Goal: Information Seeking & Learning: Check status

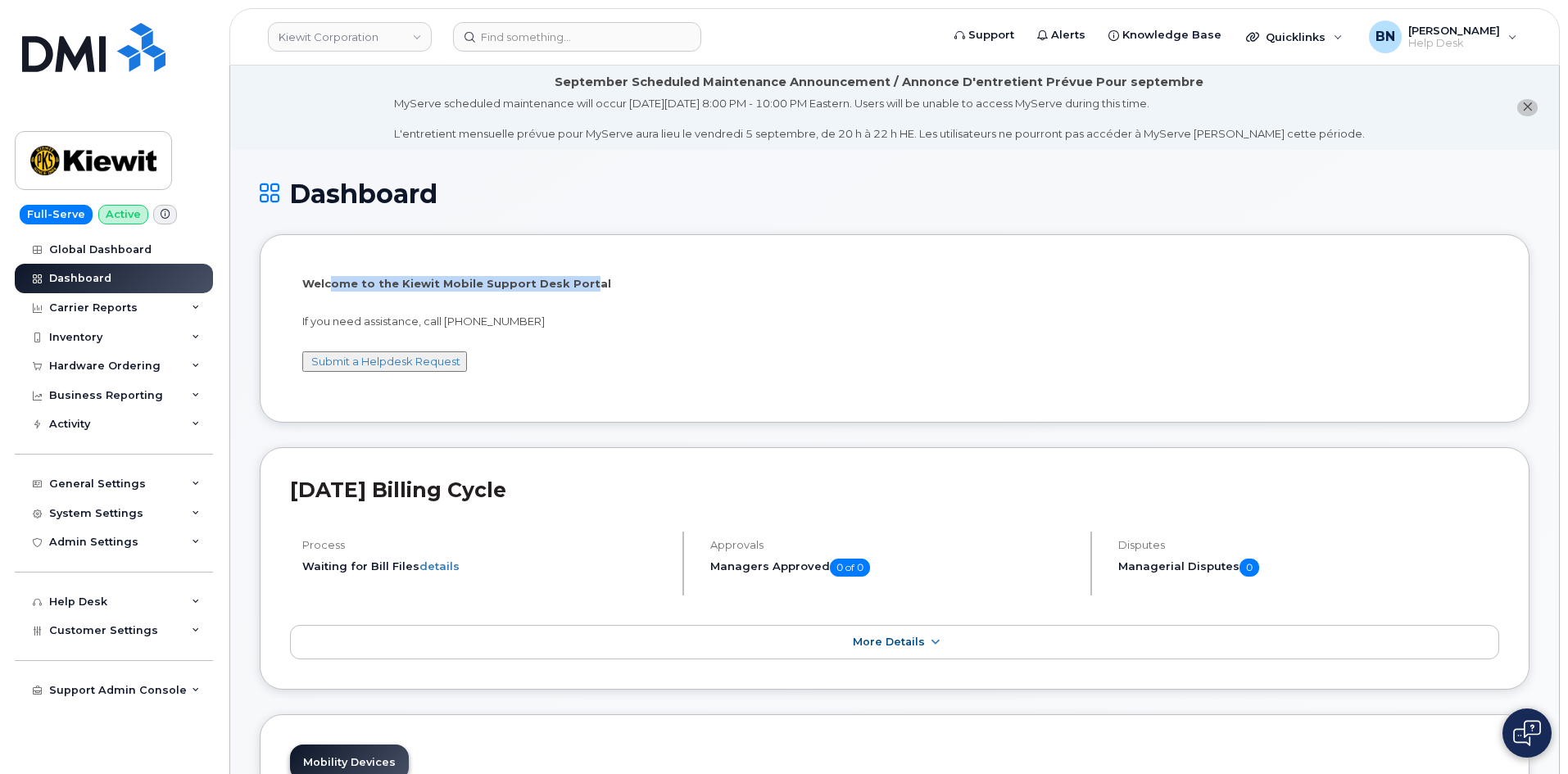
drag, startPoint x: 331, startPoint y: 280, endPoint x: 576, endPoint y: 281, distance: 245.0
click at [576, 281] on p "Welcome to the Kiewit Mobile Support Desk Portal" at bounding box center [894, 283] width 1184 height 15
click at [196, 363] on icon at bounding box center [196, 367] width 9 height 9
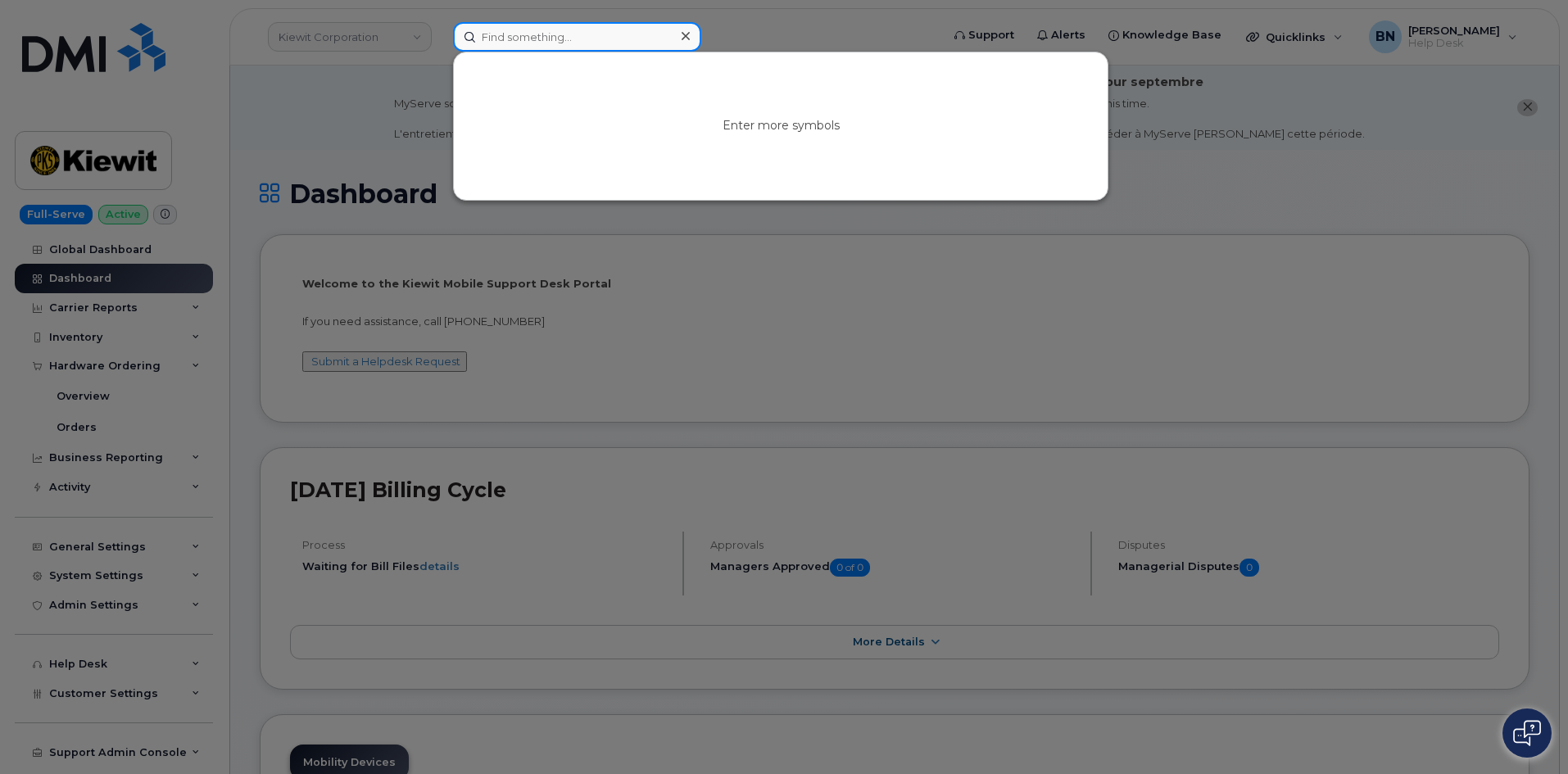
click at [514, 42] on input at bounding box center [577, 37] width 248 height 29
paste input "8609361921"
type input "8"
click at [659, 277] on div at bounding box center [784, 387] width 1568 height 774
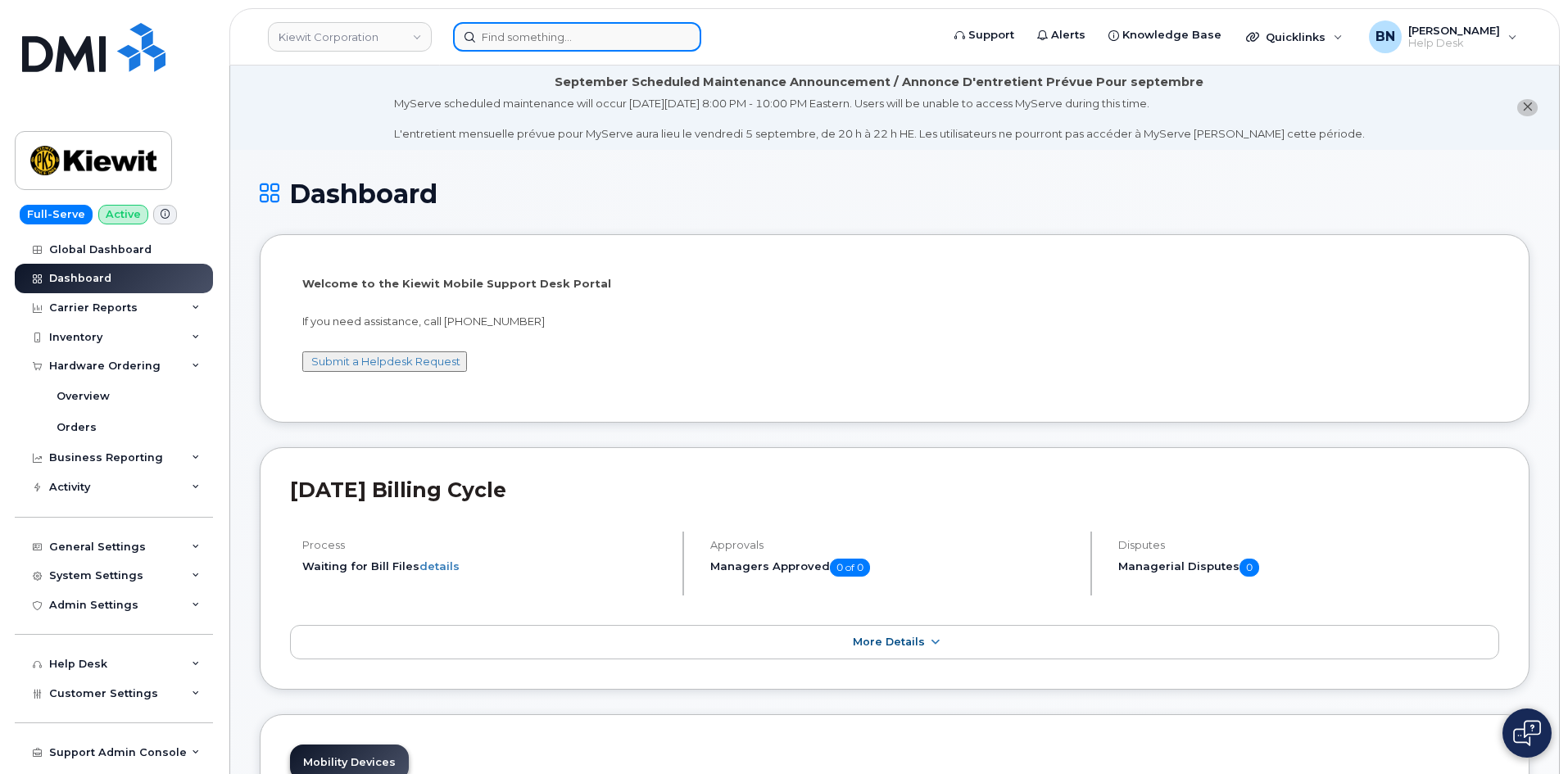
click at [541, 36] on input at bounding box center [577, 37] width 248 height 29
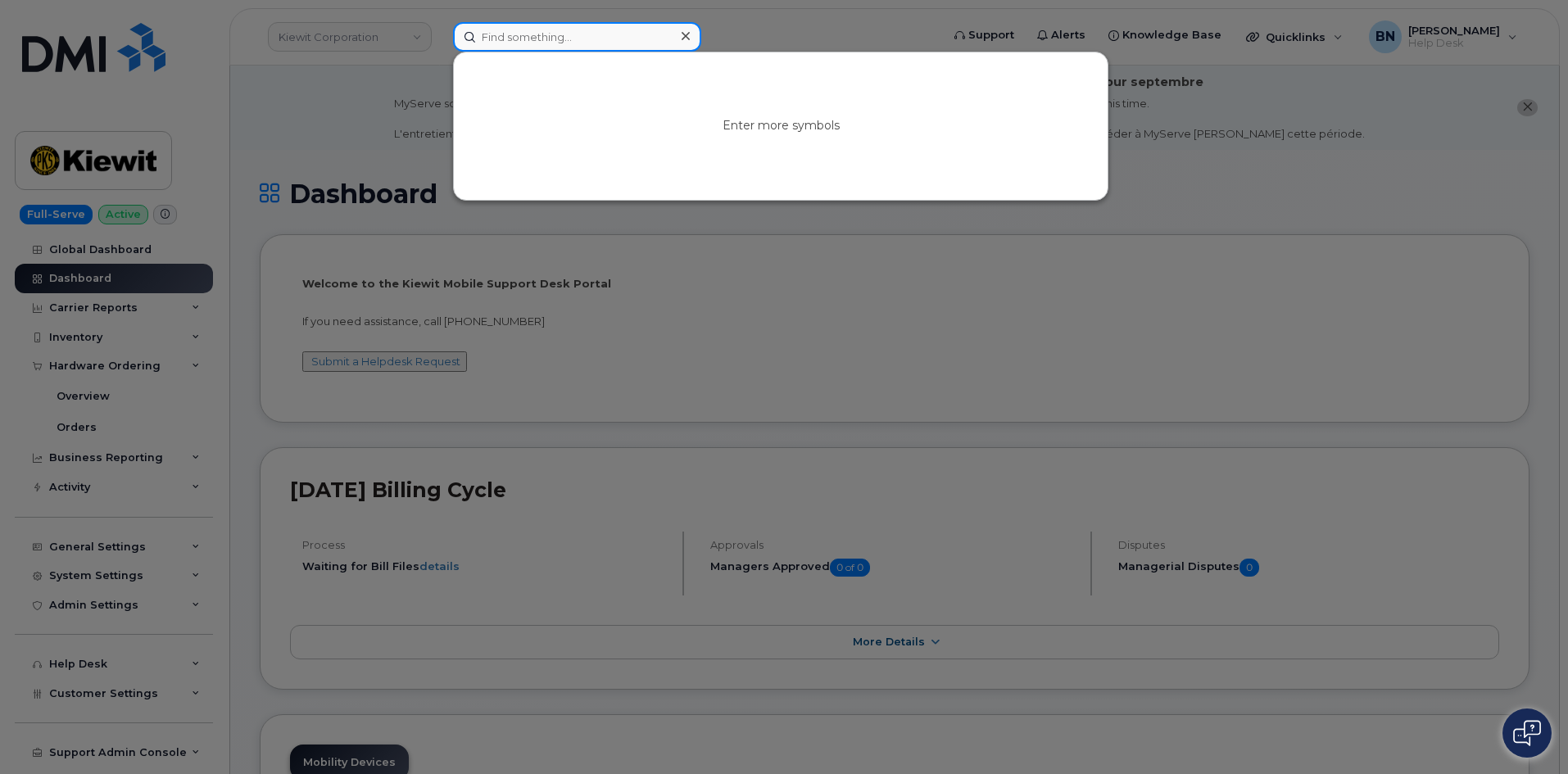
drag, startPoint x: 540, startPoint y: 36, endPoint x: 526, endPoint y: 40, distance: 14.6
click at [526, 40] on input at bounding box center [577, 37] width 248 height 29
click at [524, 40] on input at bounding box center [577, 37] width 248 height 29
click at [538, 27] on input at bounding box center [577, 37] width 248 height 29
click at [543, 39] on input at bounding box center [577, 37] width 248 height 29
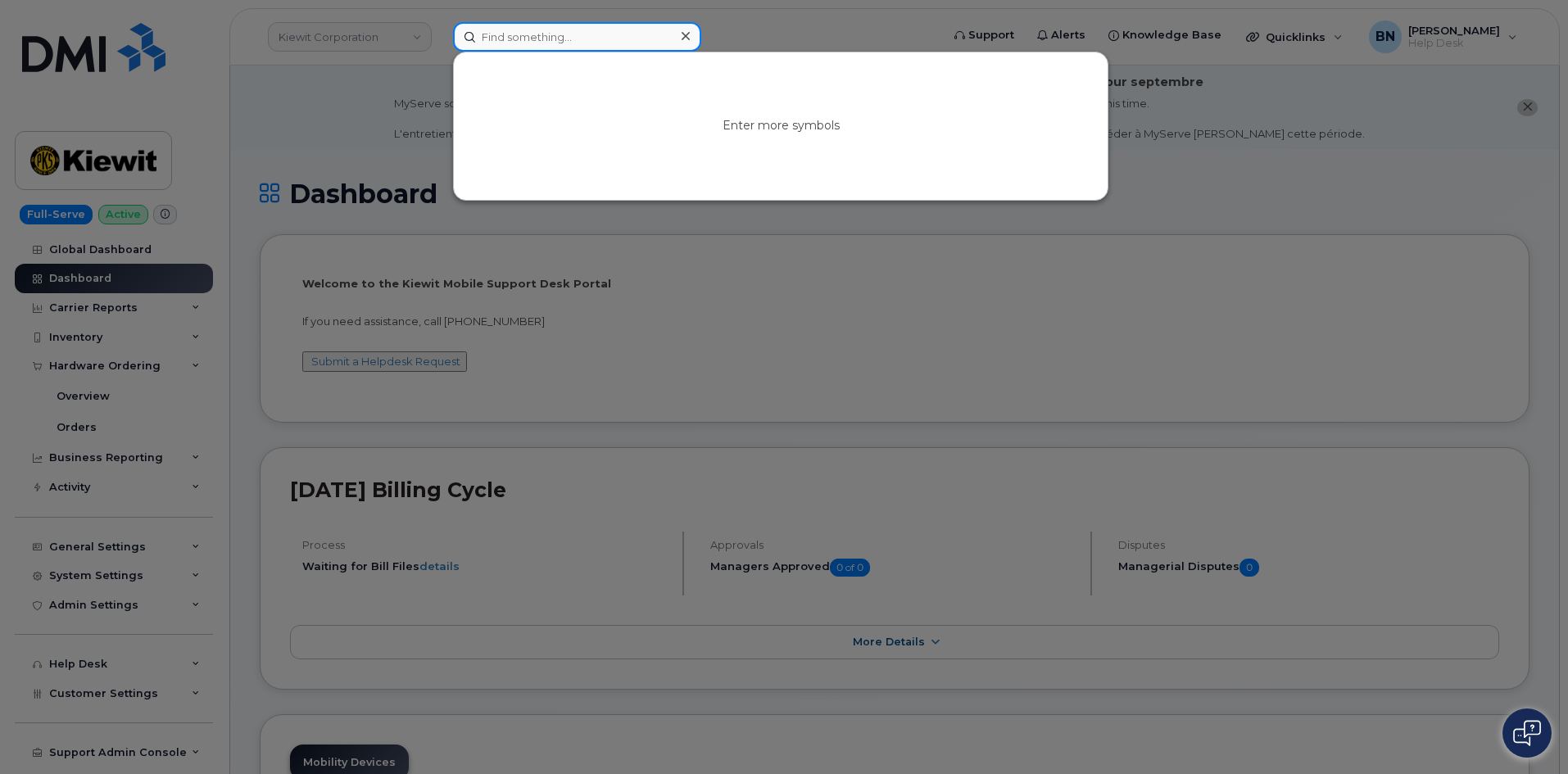
click at [543, 39] on input at bounding box center [577, 37] width 248 height 29
click at [542, 25] on input at bounding box center [577, 37] width 248 height 29
click at [542, 39] on input at bounding box center [577, 37] width 248 height 29
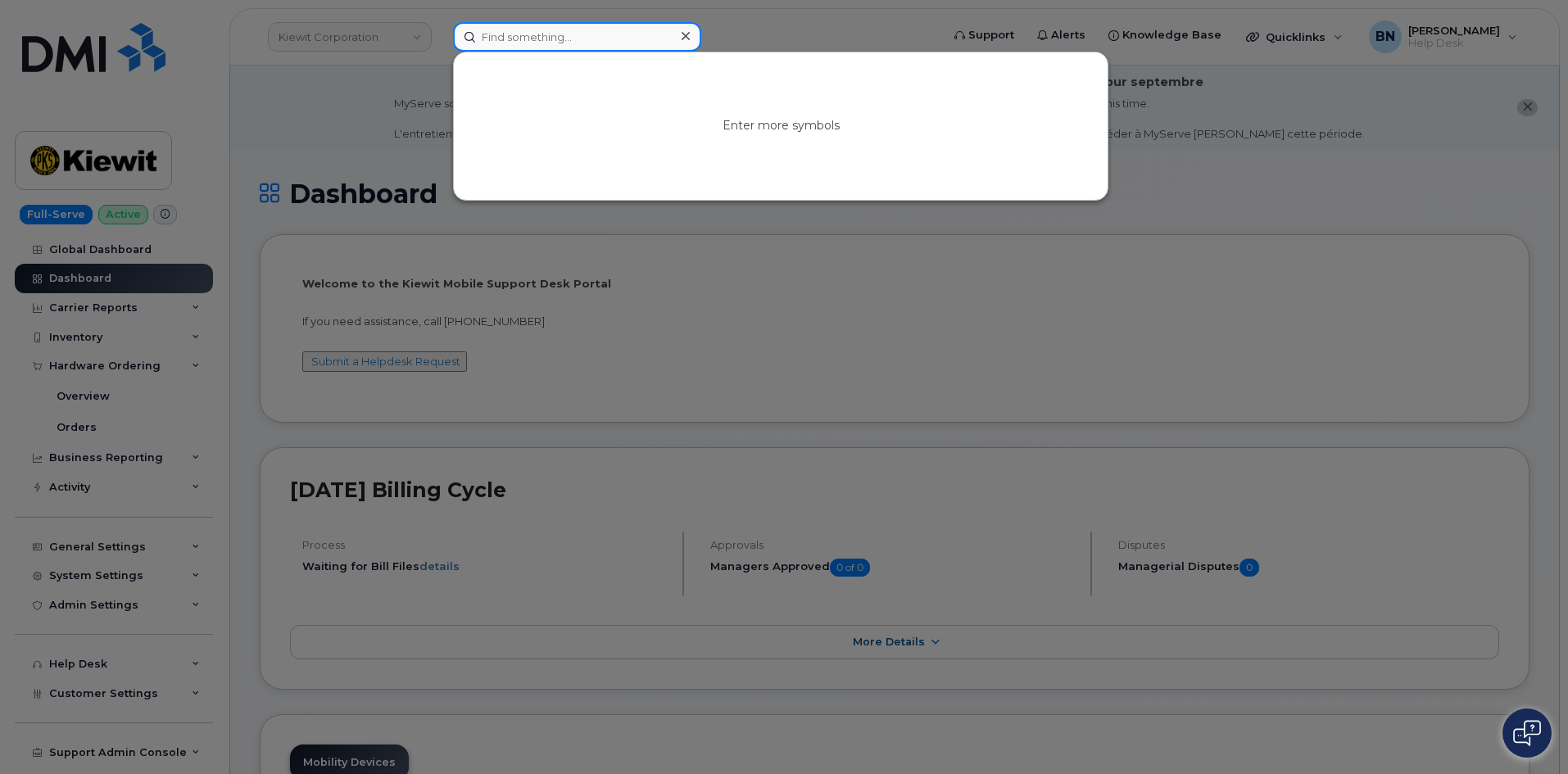
click at [542, 39] on input at bounding box center [577, 37] width 248 height 29
drag, startPoint x: 542, startPoint y: 39, endPoint x: 529, endPoint y: 39, distance: 13.0
click at [529, 39] on input at bounding box center [577, 37] width 248 height 29
click at [541, 34] on input at bounding box center [577, 37] width 248 height 29
click at [416, 101] on div at bounding box center [784, 387] width 1568 height 774
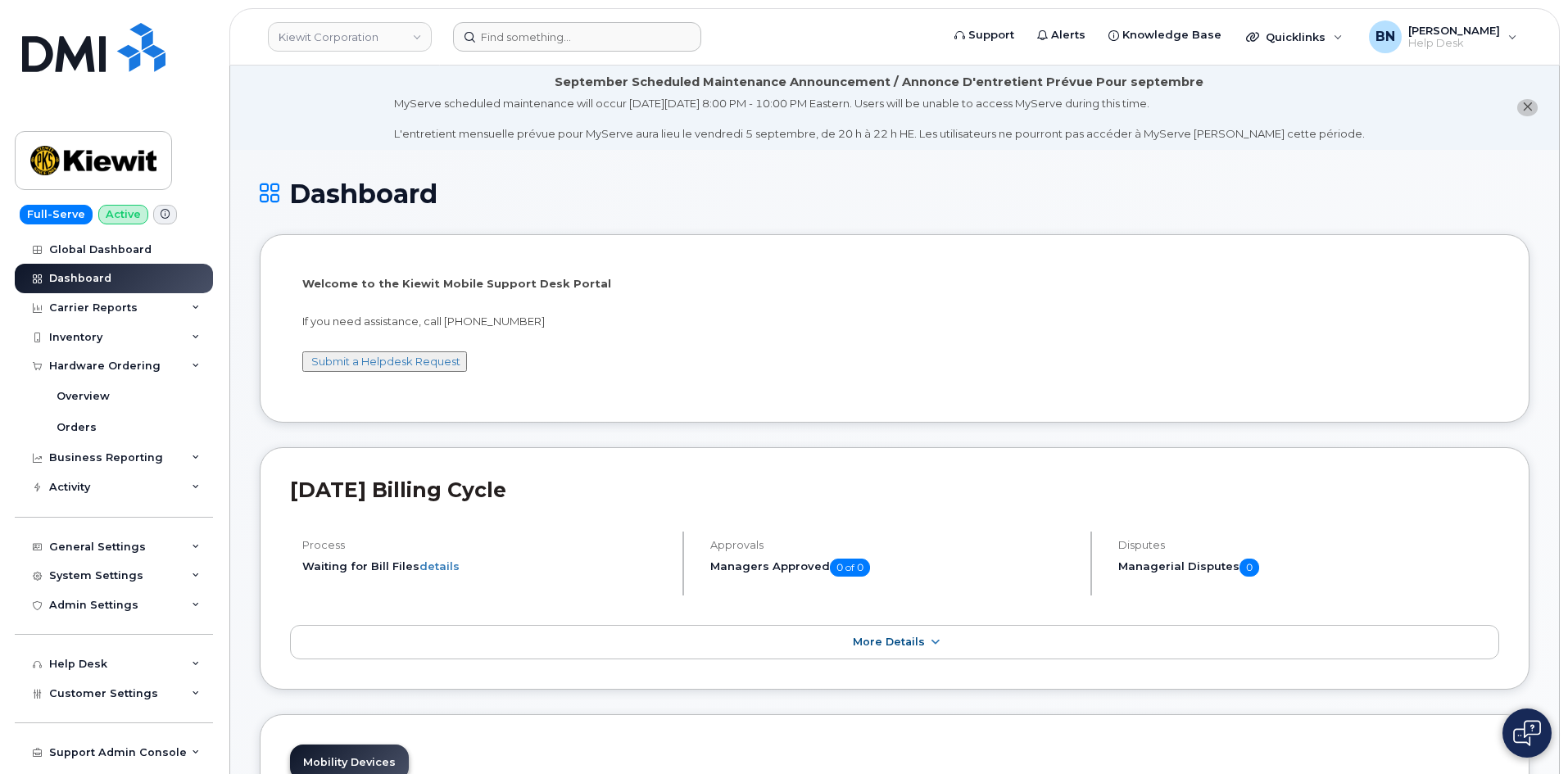
click at [543, 54] on header "[PERSON_NAME] Corporation Support Alerts Knowledge Base Quicklinks Suspend / Ca…" at bounding box center [894, 37] width 1330 height 58
click at [542, 40] on input at bounding box center [577, 37] width 248 height 29
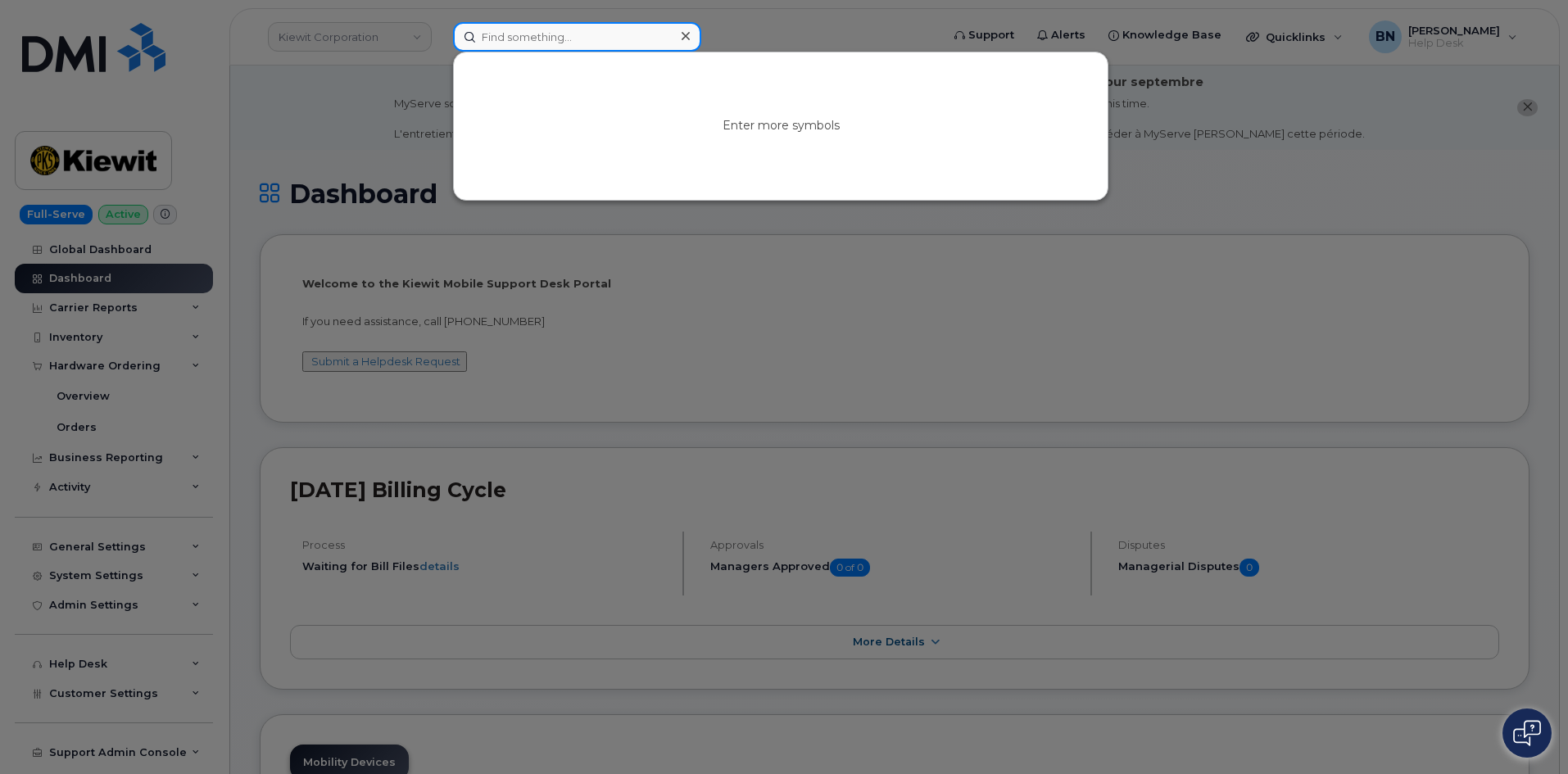
click at [542, 40] on input at bounding box center [577, 37] width 248 height 29
type input "8609361921"
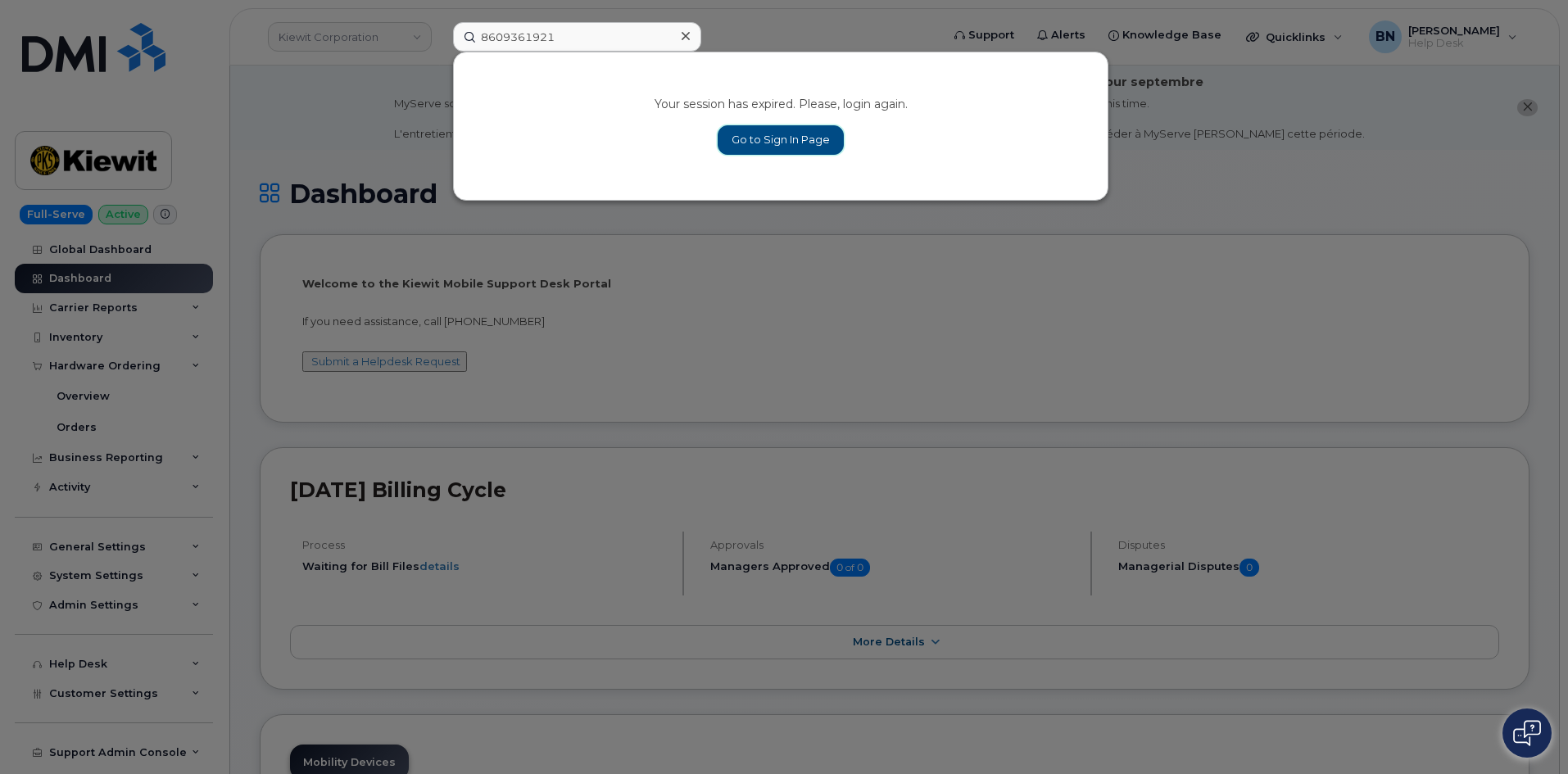
click at [771, 143] on link "Go to Sign In Page" at bounding box center [781, 140] width 126 height 29
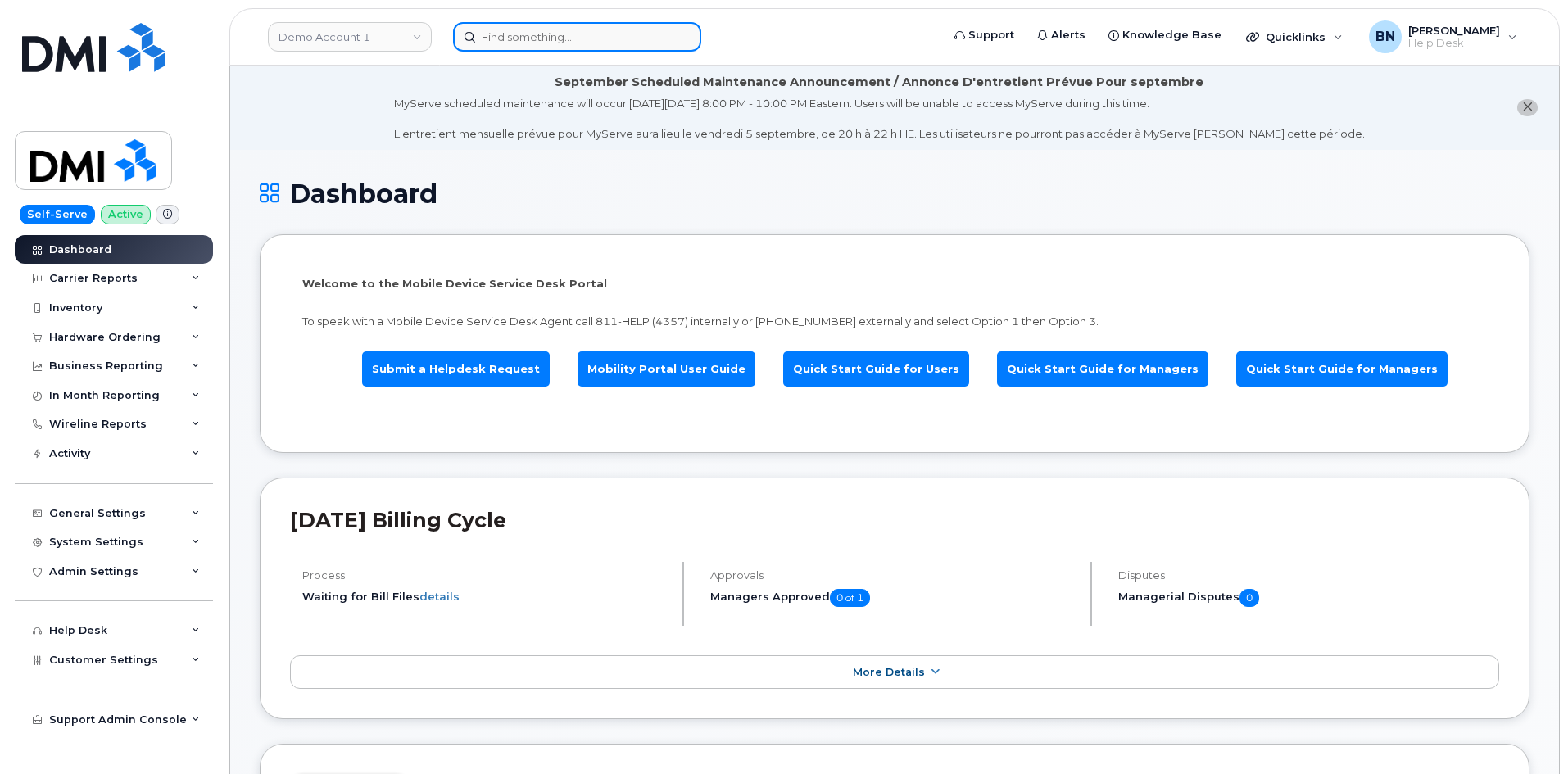
drag, startPoint x: 482, startPoint y: 38, endPoint x: 494, endPoint y: 37, distance: 12.0
click at [483, 38] on input at bounding box center [577, 37] width 248 height 29
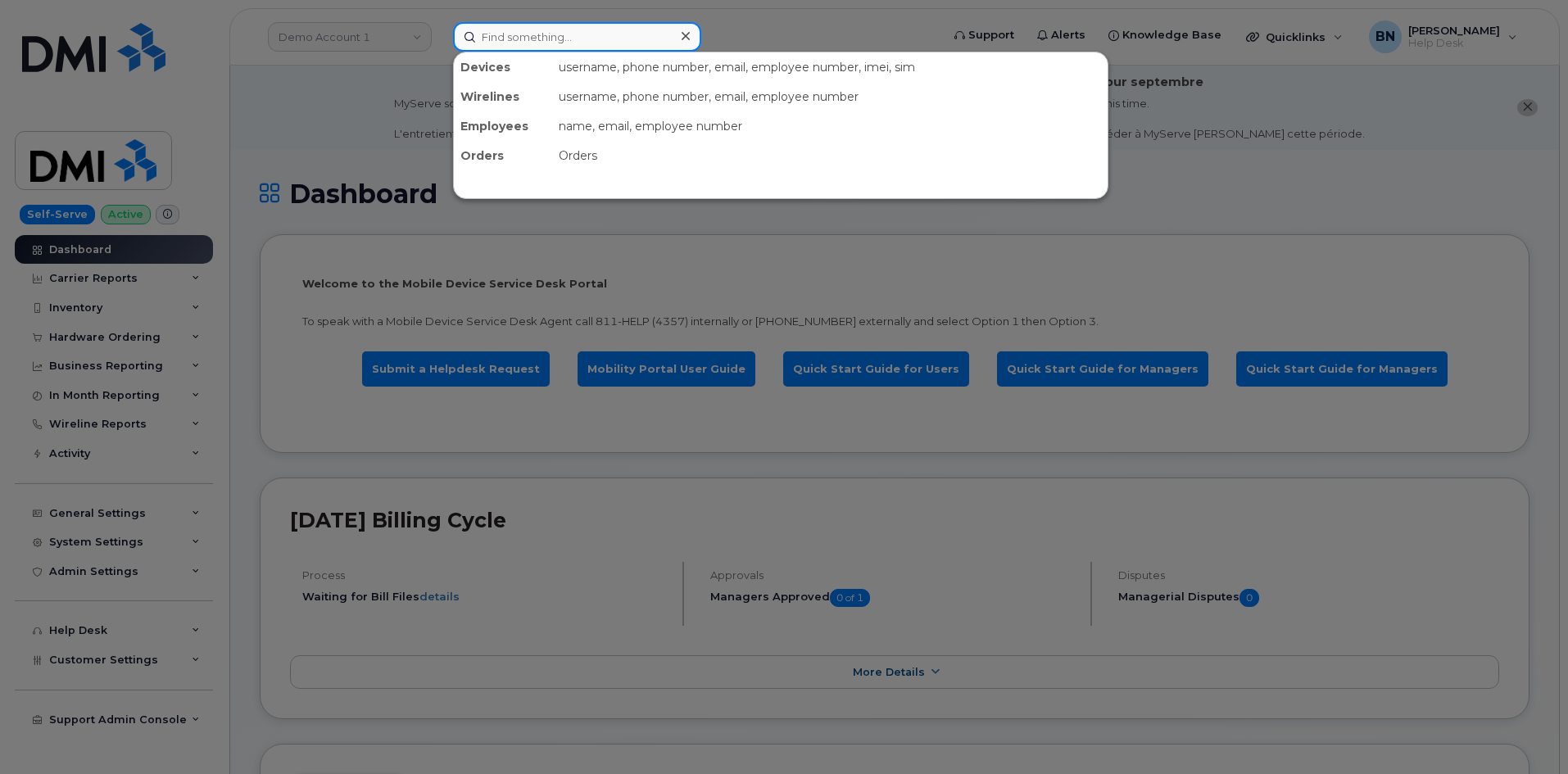
paste input "8609361921"
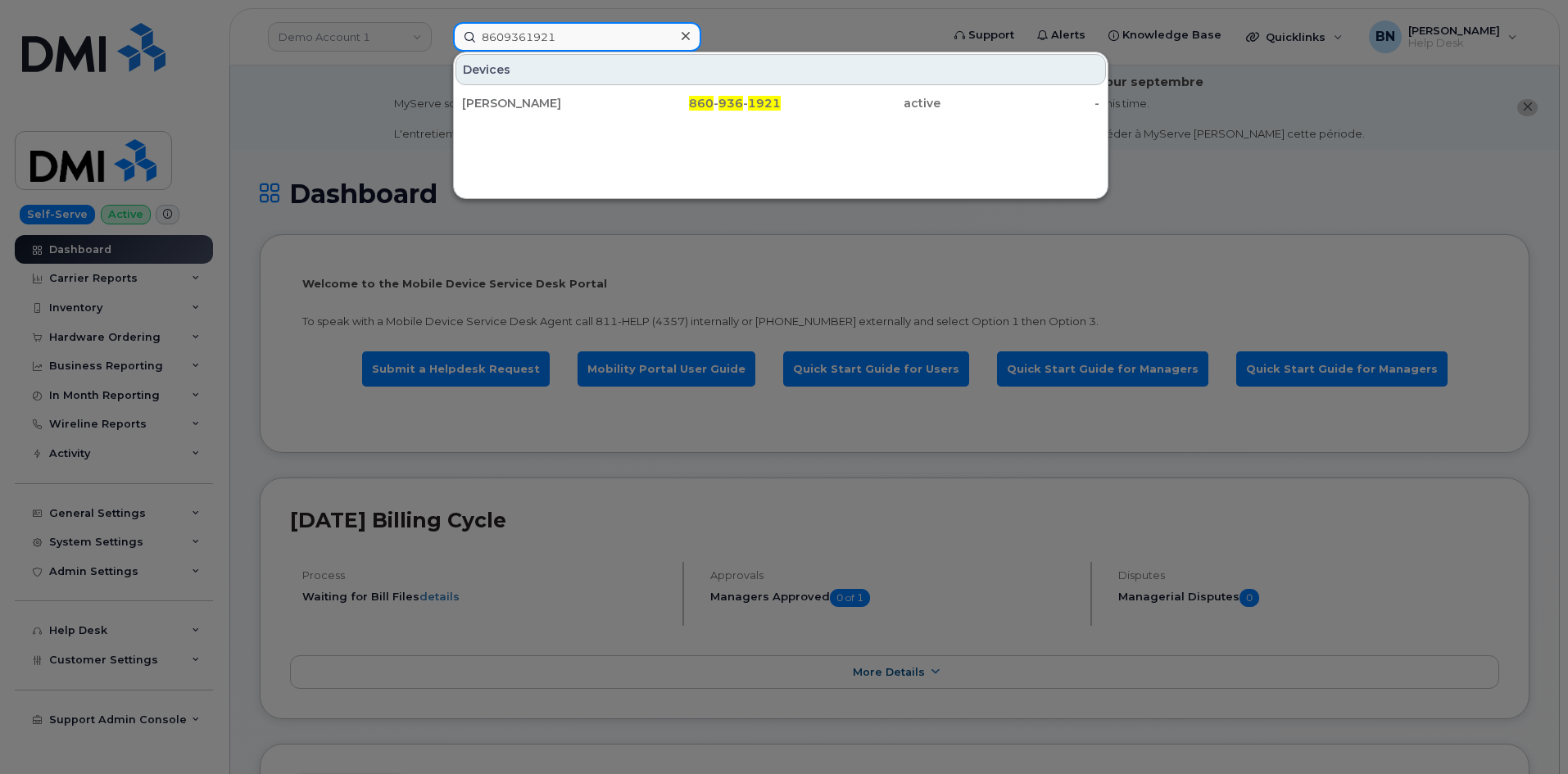
type input "8609361921"
click at [571, 23] on input "8609361921" at bounding box center [577, 37] width 248 height 29
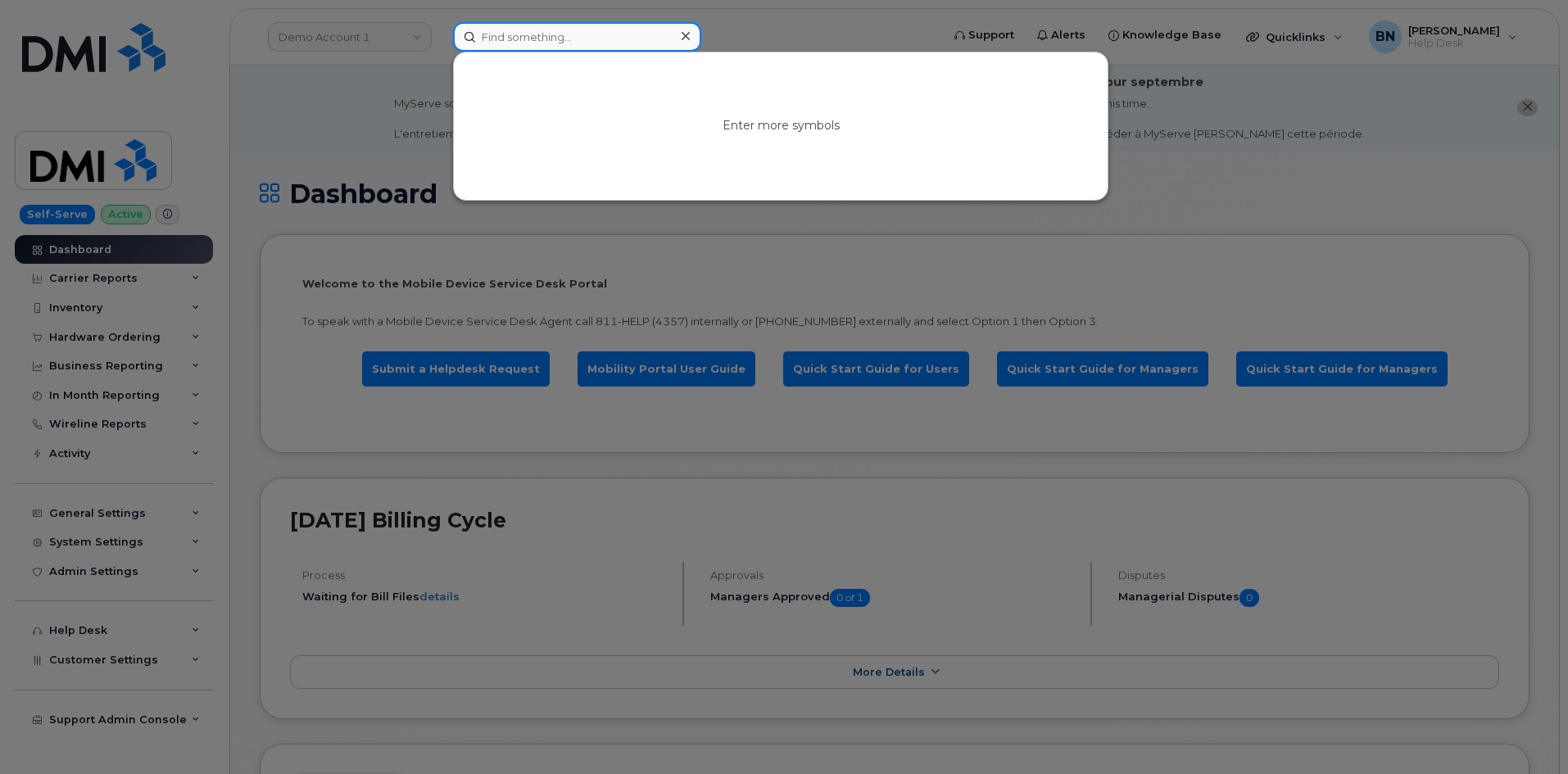
click at [528, 33] on input at bounding box center [577, 37] width 248 height 29
paste input "480-793-5446"
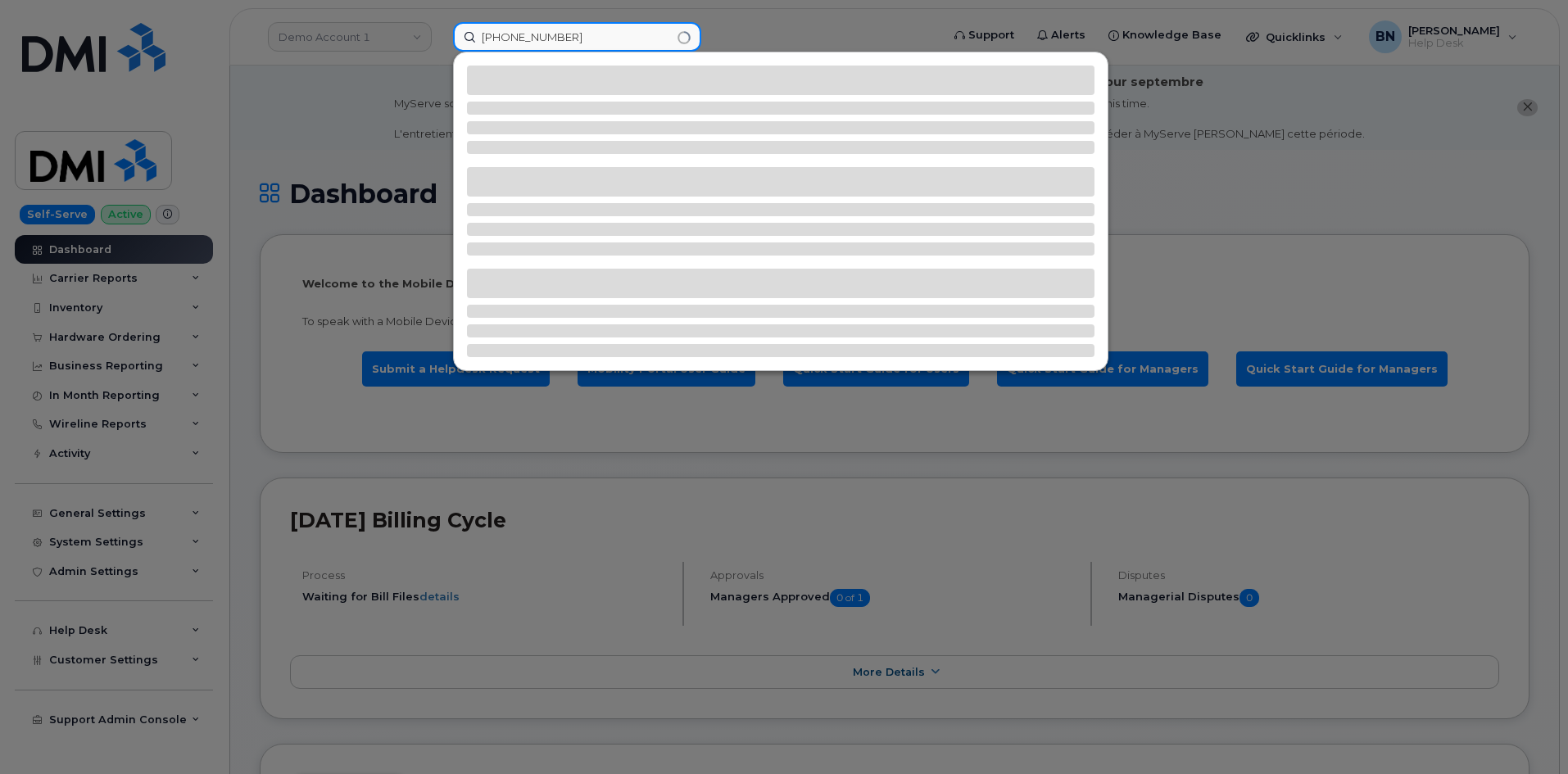
click at [535, 35] on input "480-793-5446" at bounding box center [577, 37] width 248 height 29
click at [507, 37] on input "480-7935446" at bounding box center [577, 37] width 248 height 29
click at [565, 31] on input "4807935446" at bounding box center [577, 37] width 248 height 29
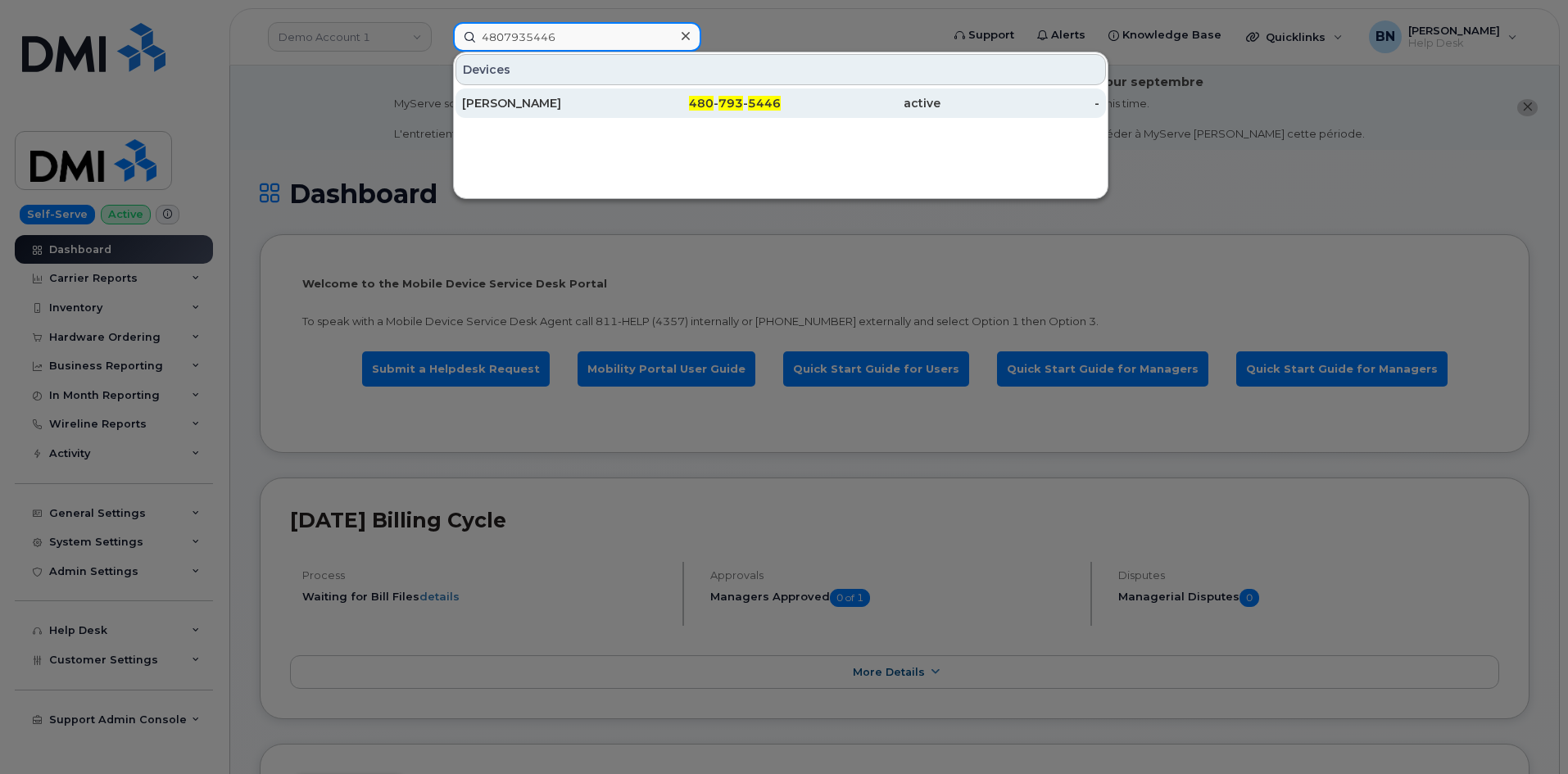
type input "4807935446"
click at [581, 102] on div "Eddie Santana" at bounding box center [542, 103] width 160 height 16
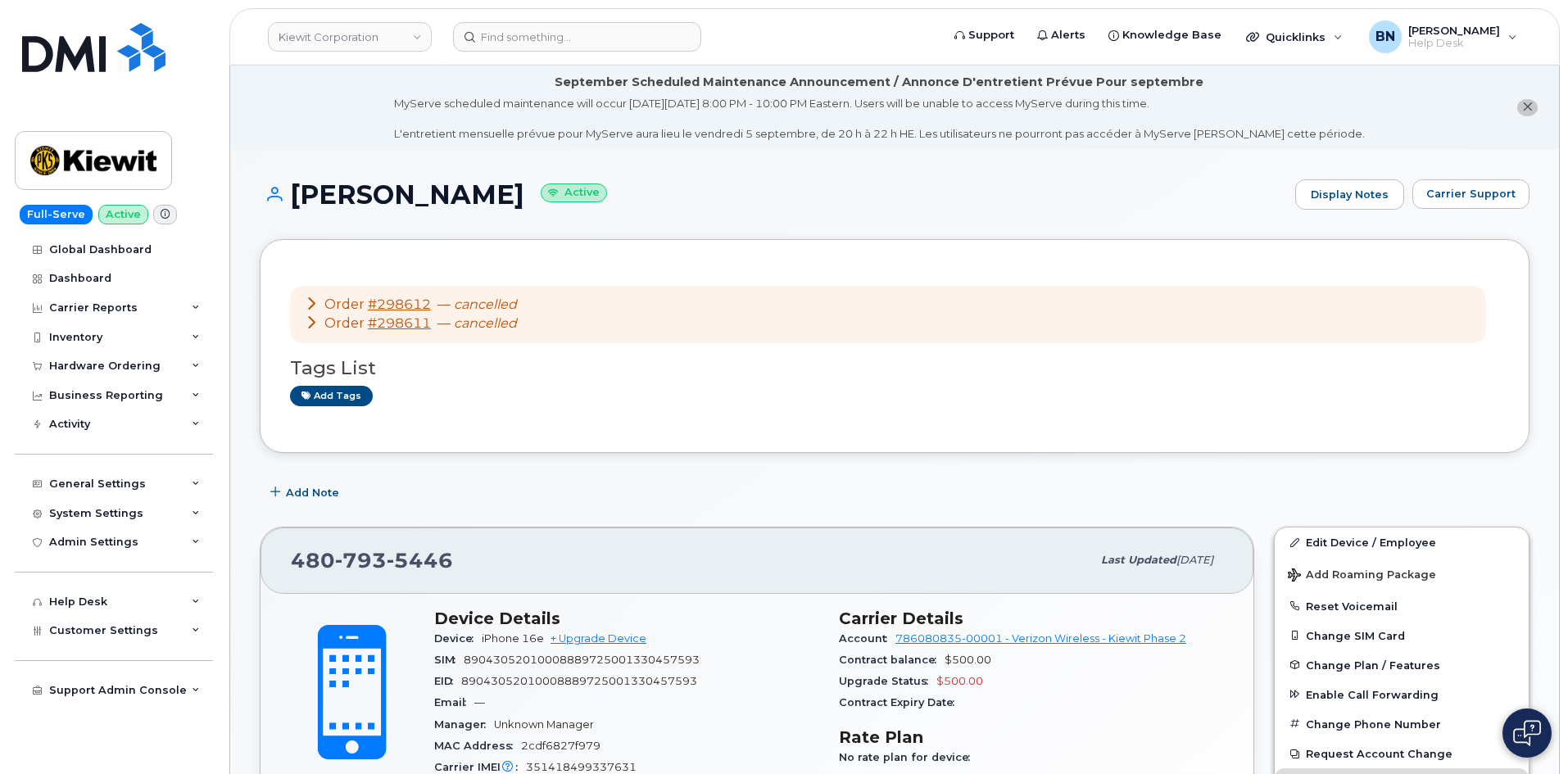
click at [311, 302] on icon at bounding box center [311, 302] width 13 height 13
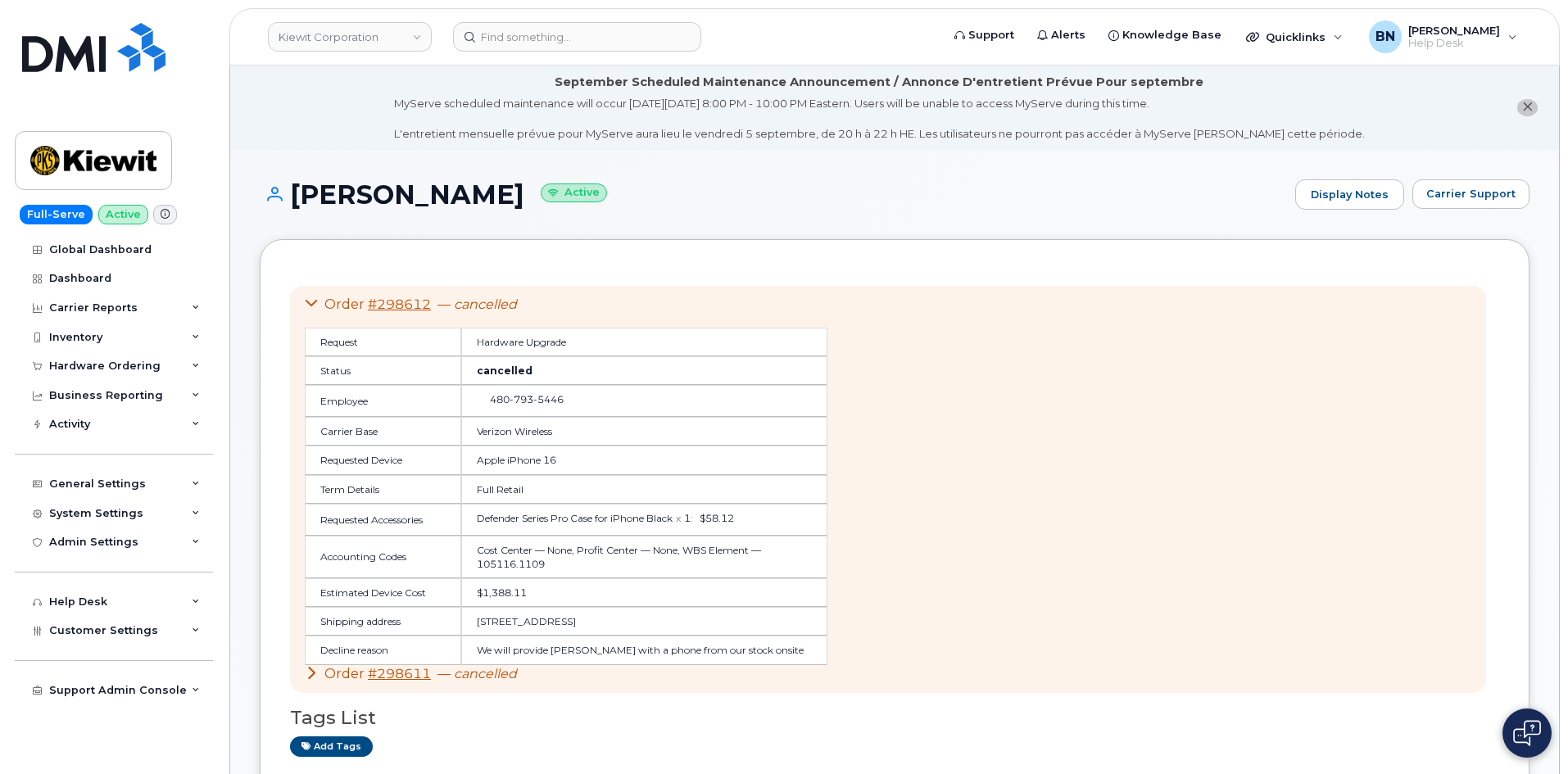
click at [311, 302] on icon at bounding box center [311, 302] width 13 height 13
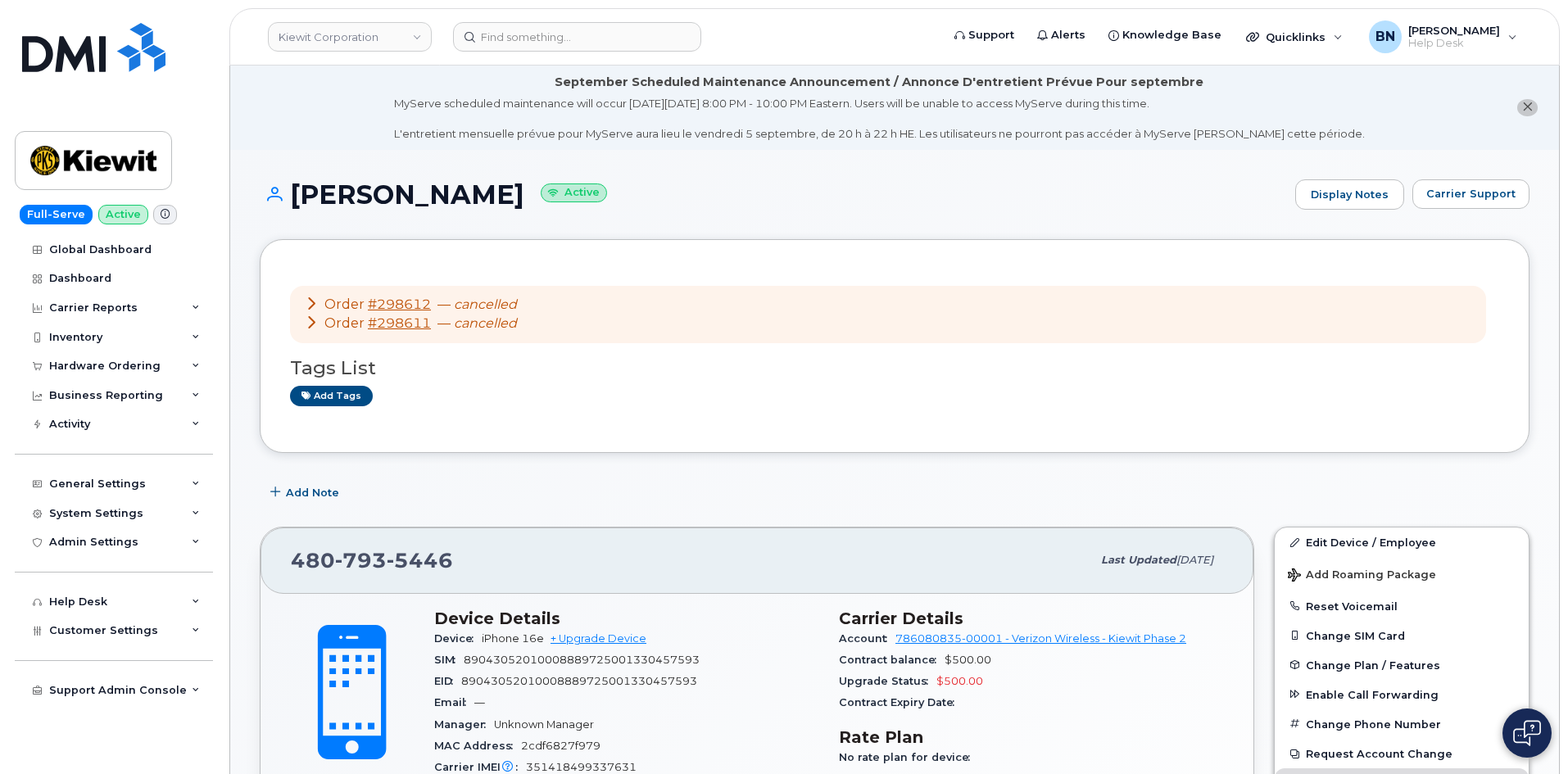
click at [312, 328] on icon at bounding box center [311, 321] width 13 height 13
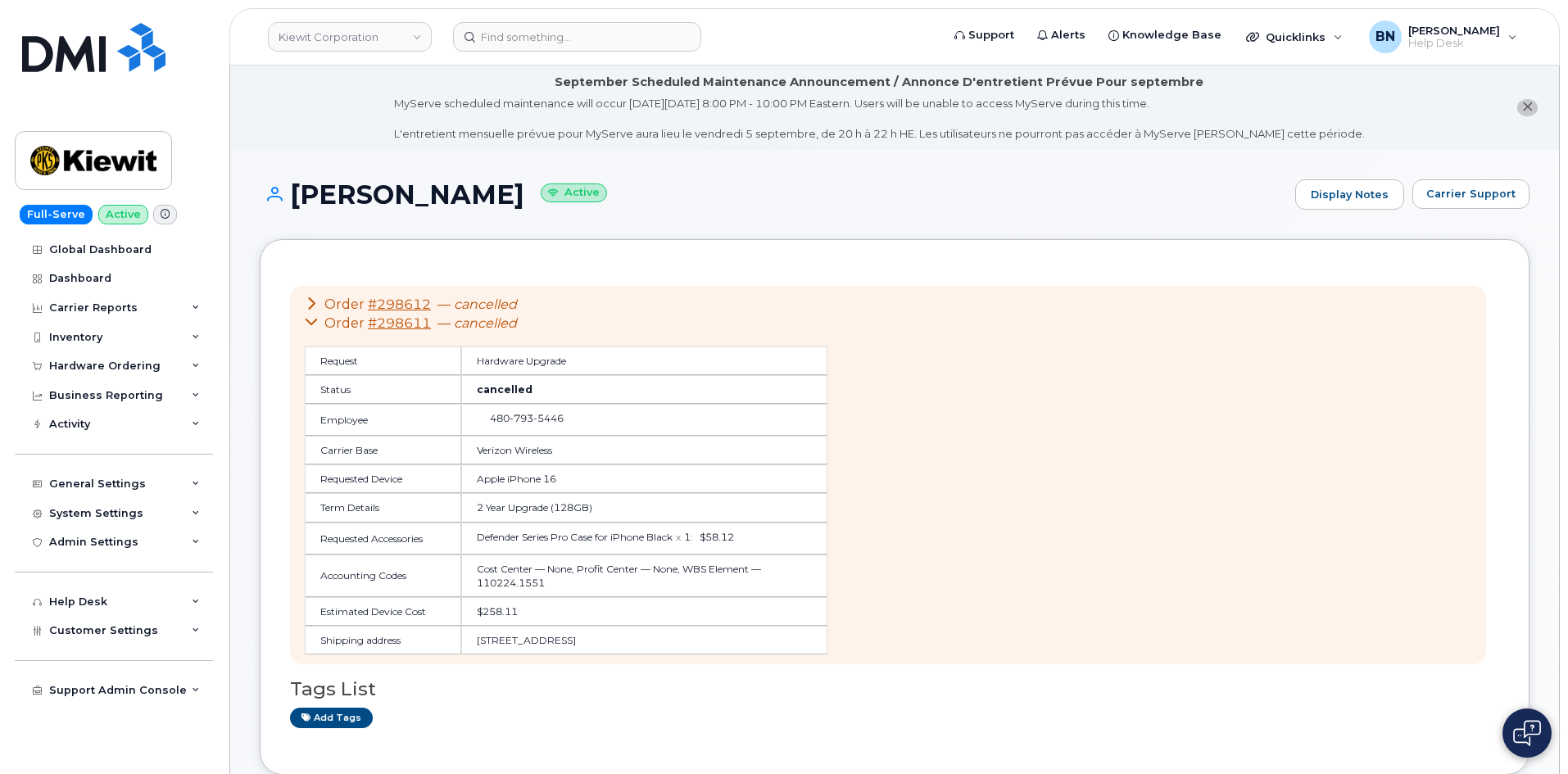
click at [312, 326] on icon at bounding box center [311, 321] width 13 height 13
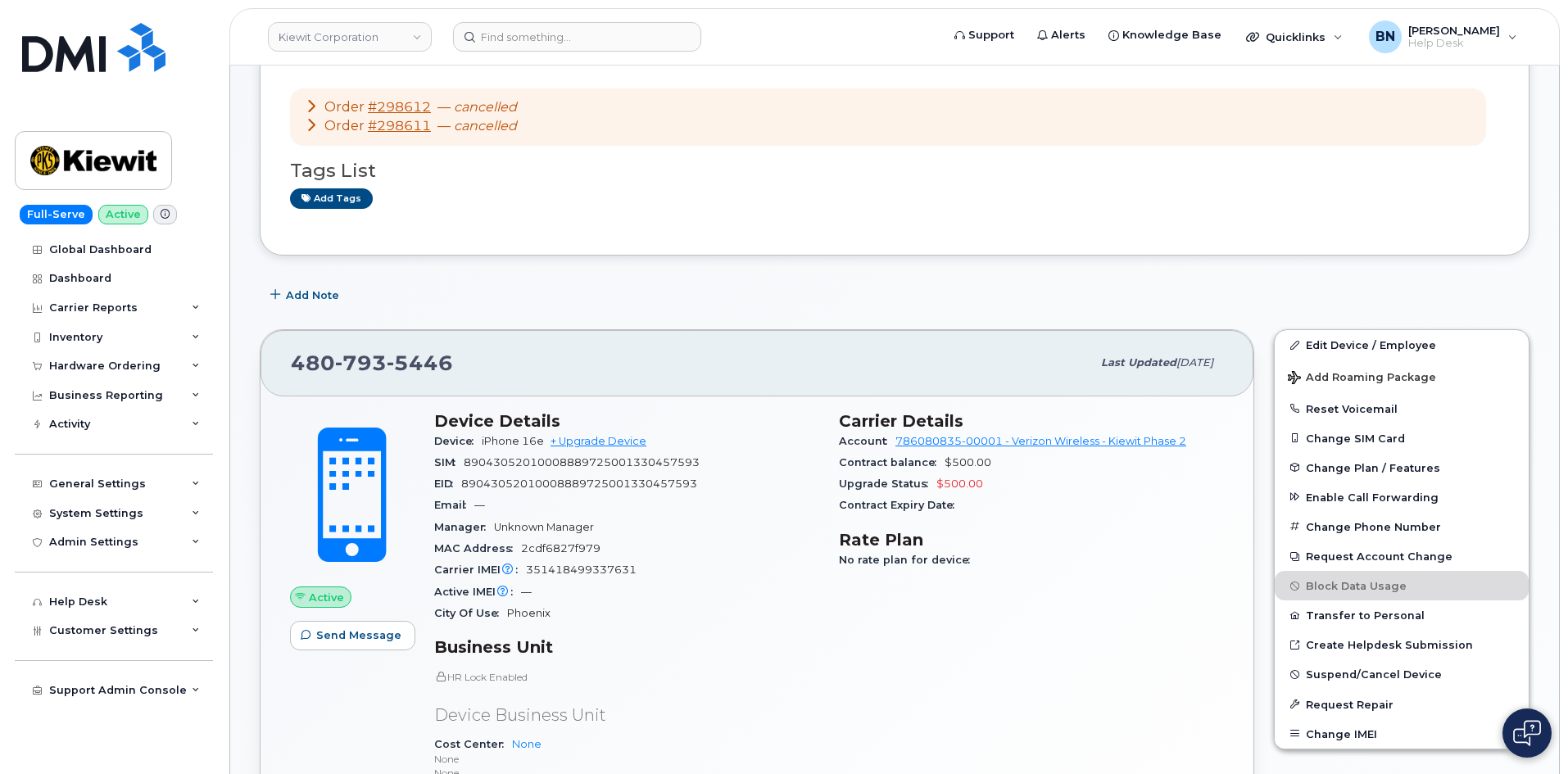
scroll to position [410, 0]
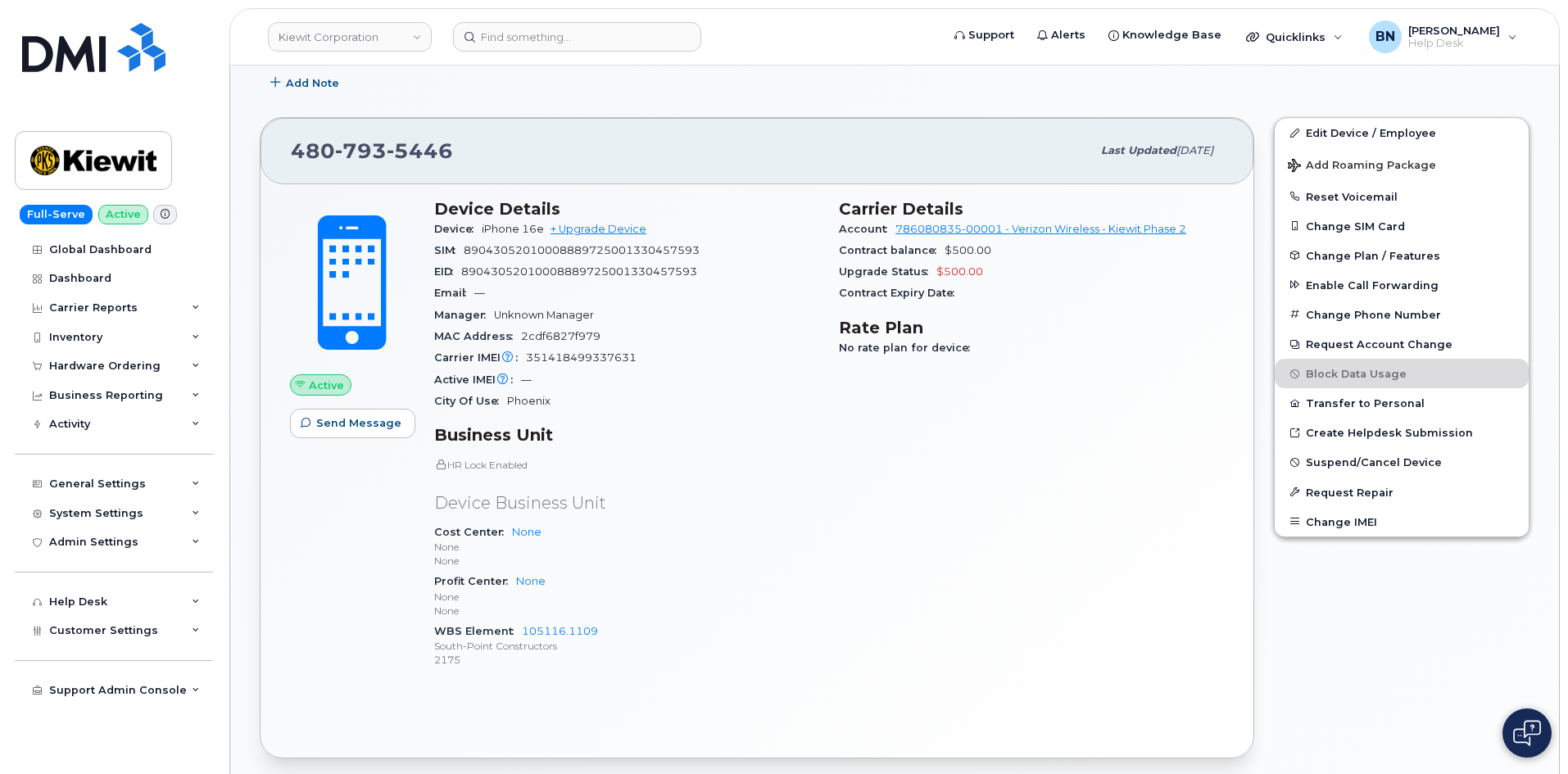
click at [579, 506] on p "Device Business Unit" at bounding box center [627, 503] width 385 height 24
click at [613, 501] on p "Device Business Unit" at bounding box center [627, 503] width 385 height 24
click at [605, 504] on p "Device Business Unit" at bounding box center [627, 503] width 385 height 24
drag, startPoint x: 603, startPoint y: 504, endPoint x: 574, endPoint y: 503, distance: 29.0
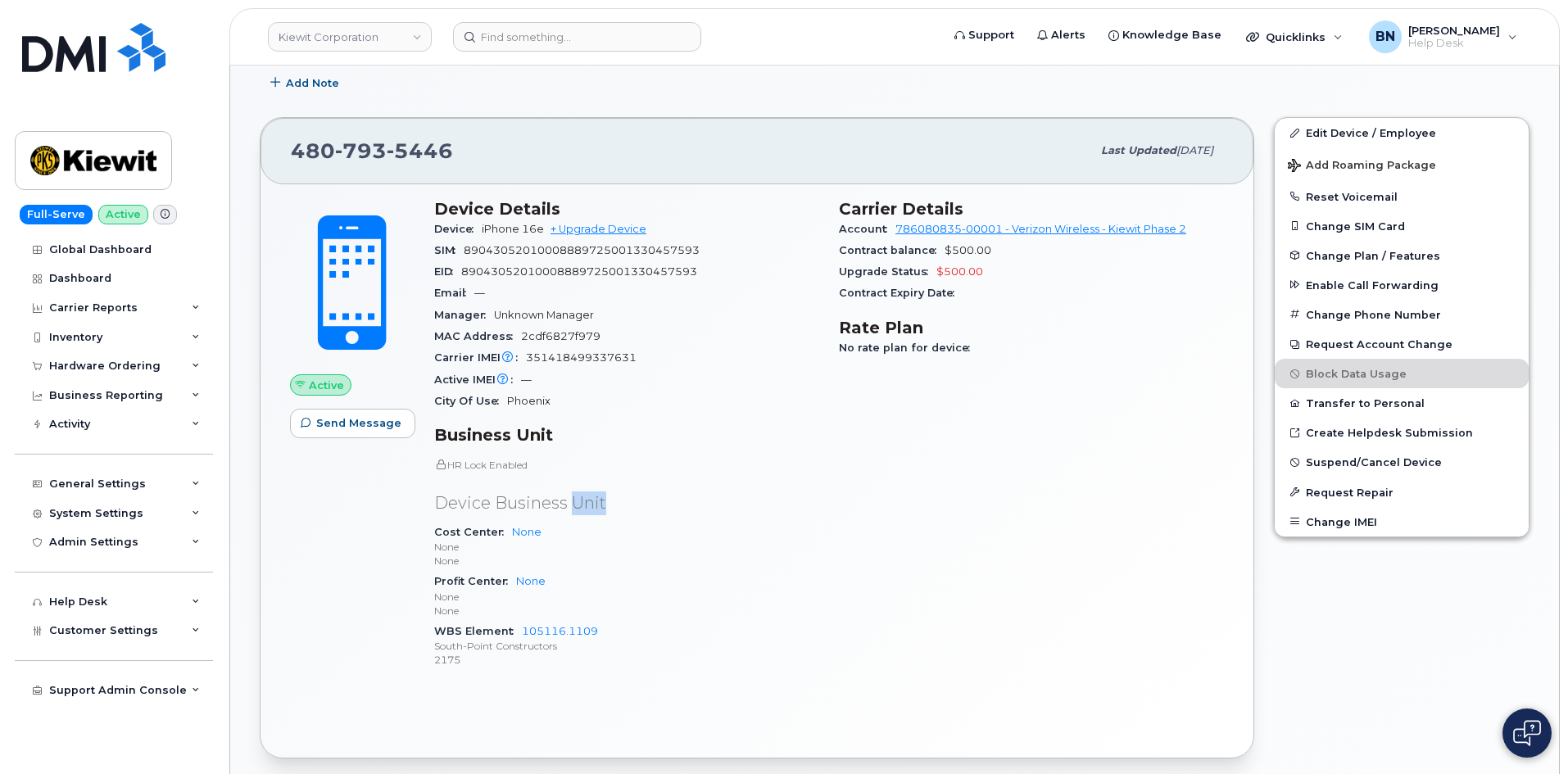
click at [574, 503] on p "Device Business Unit" at bounding box center [627, 503] width 385 height 24
click at [582, 504] on p "Device Business Unit" at bounding box center [627, 503] width 385 height 24
click at [591, 503] on p "Device Business Unit" at bounding box center [627, 503] width 385 height 24
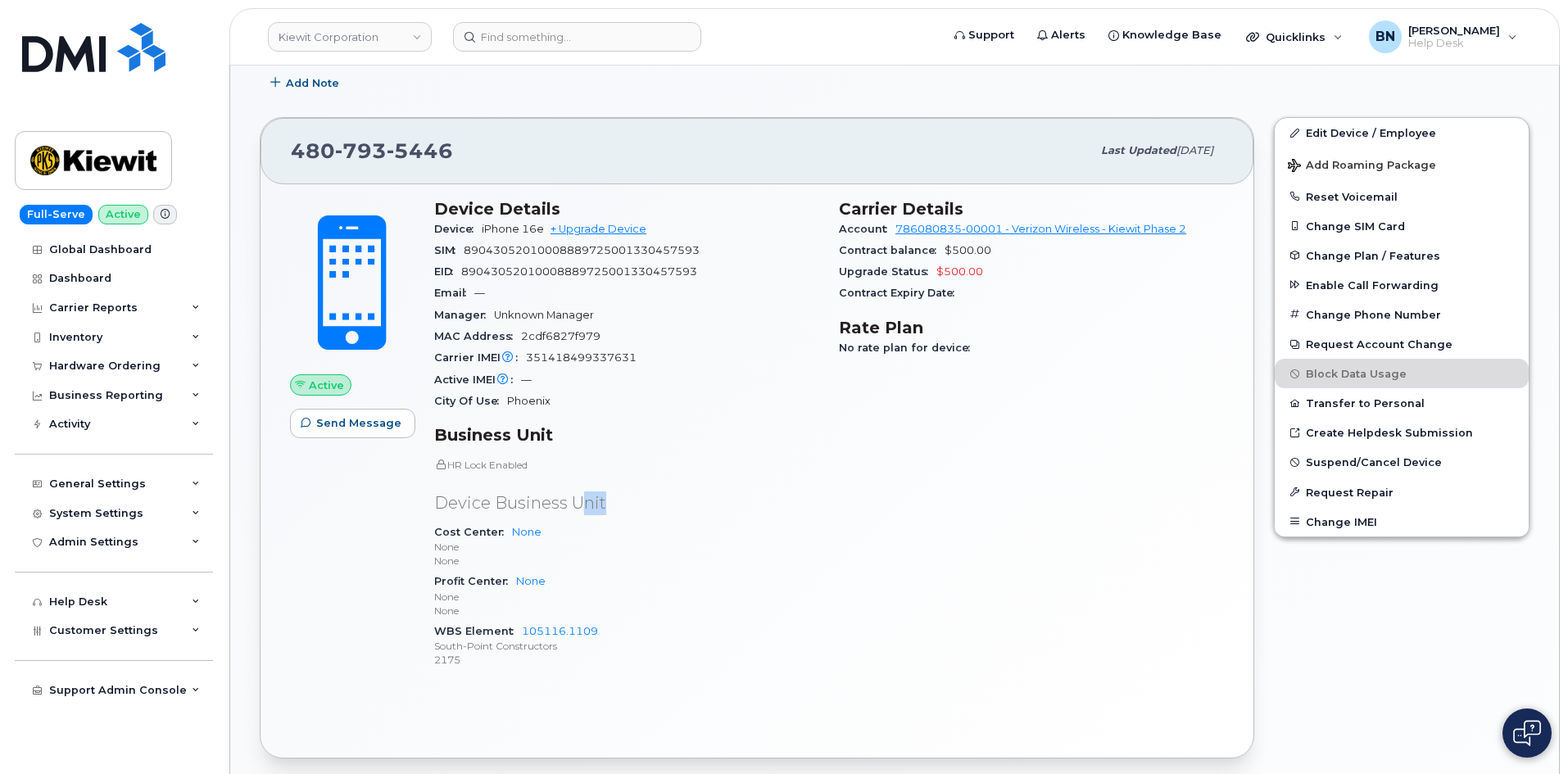
drag, startPoint x: 579, startPoint y: 503, endPoint x: 610, endPoint y: 500, distance: 31.1
click at [610, 500] on p "Device Business Unit" at bounding box center [627, 503] width 385 height 24
drag, startPoint x: 562, startPoint y: 441, endPoint x: 540, endPoint y: 435, distance: 22.8
click at [540, 435] on h3 "Business Unit" at bounding box center [627, 435] width 385 height 20
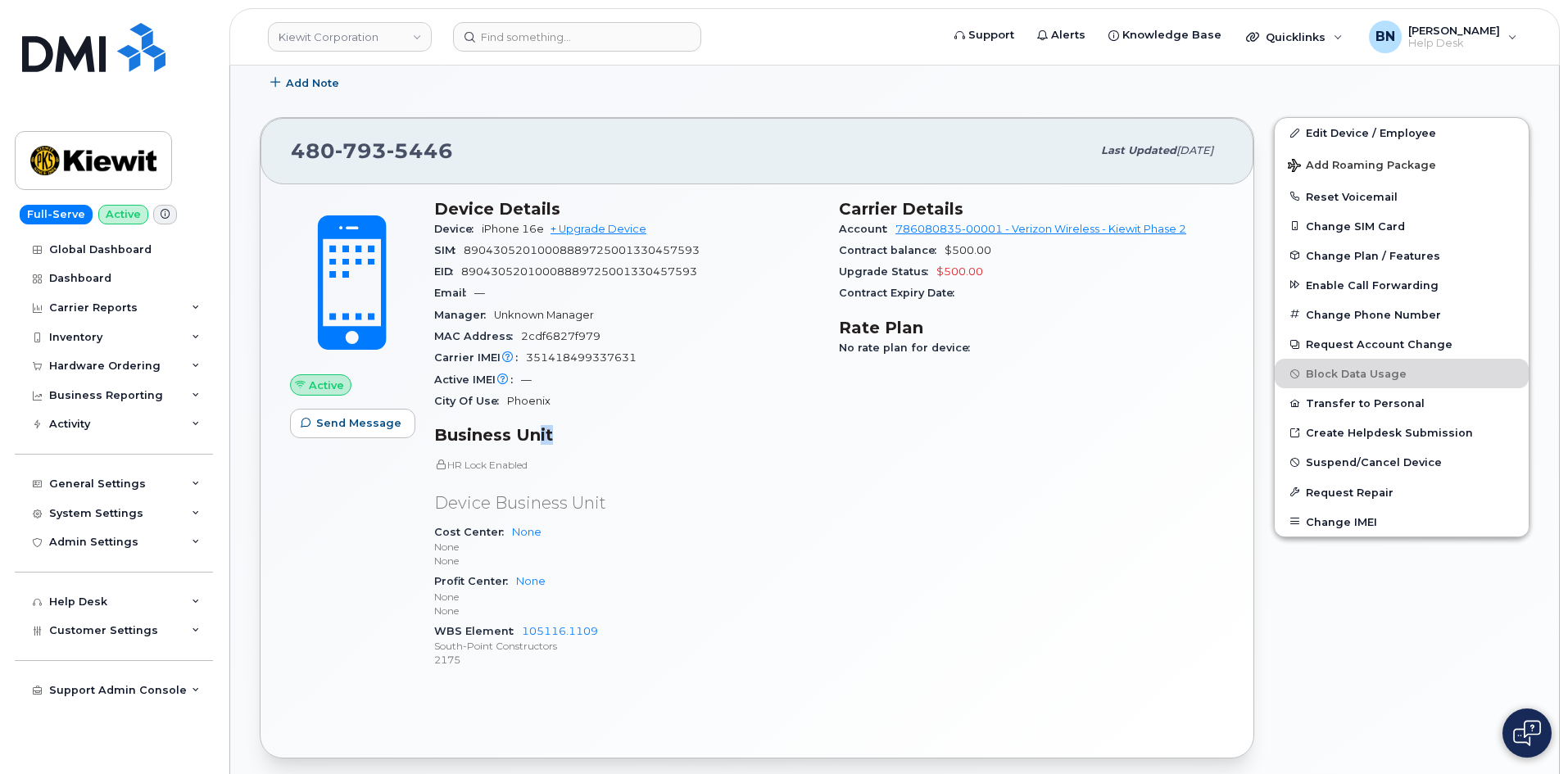
click at [540, 435] on h3 "Business Unit" at bounding box center [627, 435] width 385 height 20
drag, startPoint x: 840, startPoint y: 271, endPoint x: 1015, endPoint y: 266, distance: 175.1
click at [1015, 266] on div "Upgrade Status $500.00" at bounding box center [1031, 271] width 385 height 21
drag, startPoint x: 974, startPoint y: 282, endPoint x: 959, endPoint y: 298, distance: 21.9
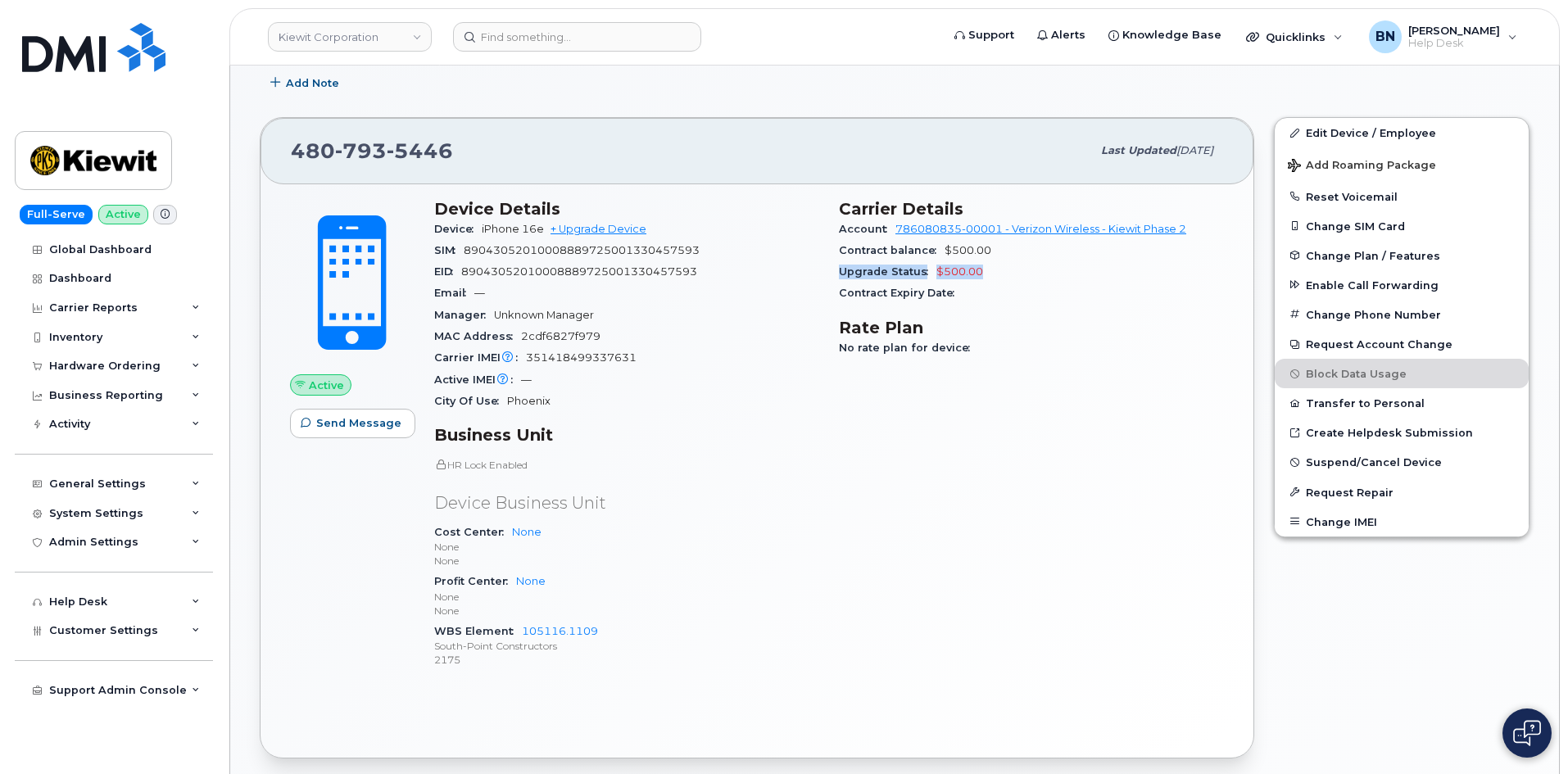
click at [959, 298] on section "Carrier Details Account 786080835-00001 - Verizon Wireless - Kiewit Phase 2 Con…" at bounding box center [1031, 252] width 385 height 106
click at [959, 298] on span "Contract Expiry Date" at bounding box center [901, 293] width 124 height 12
drag, startPoint x: 979, startPoint y: 293, endPoint x: 841, endPoint y: 209, distance: 161.6
click at [841, 209] on section "Carrier Details Account 786080835-00001 - Verizon Wireless - Kiewit Phase 2 Con…" at bounding box center [1031, 252] width 385 height 106
click at [841, 209] on h3 "Carrier Details" at bounding box center [1031, 209] width 385 height 20
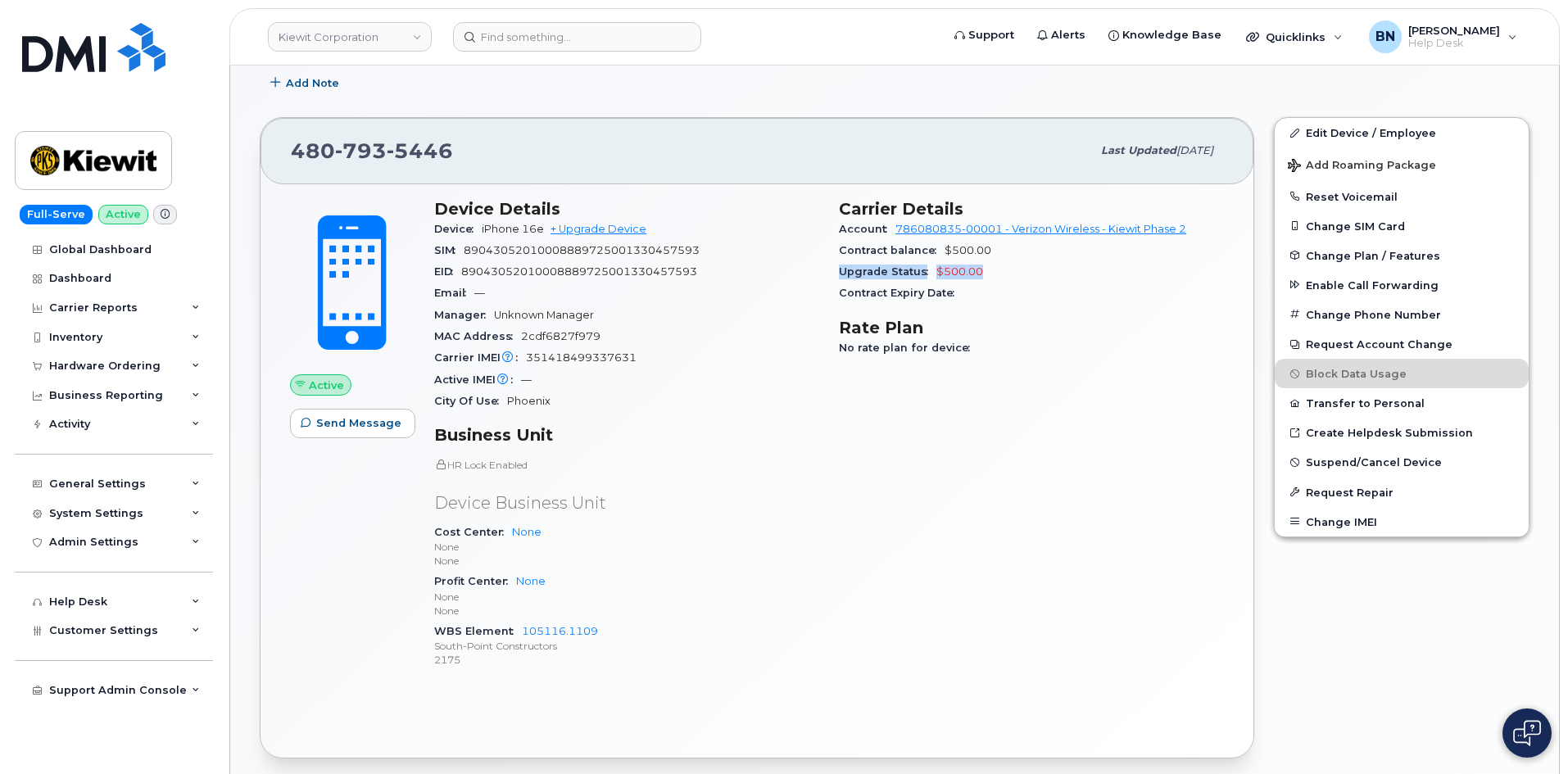
drag, startPoint x: 841, startPoint y: 209, endPoint x: 995, endPoint y: 290, distance: 174.0
click at [995, 290] on section "Carrier Details Account 786080835-00001 - Verizon Wireless - Kiewit Phase 2 Con…" at bounding box center [1031, 252] width 385 height 106
click at [997, 290] on div "Contract Expiry Date" at bounding box center [1031, 293] width 385 height 21
click at [959, 291] on span "Contract Expiry Date" at bounding box center [901, 293] width 124 height 12
drag, startPoint x: 538, startPoint y: 399, endPoint x: 548, endPoint y: 399, distance: 10.0
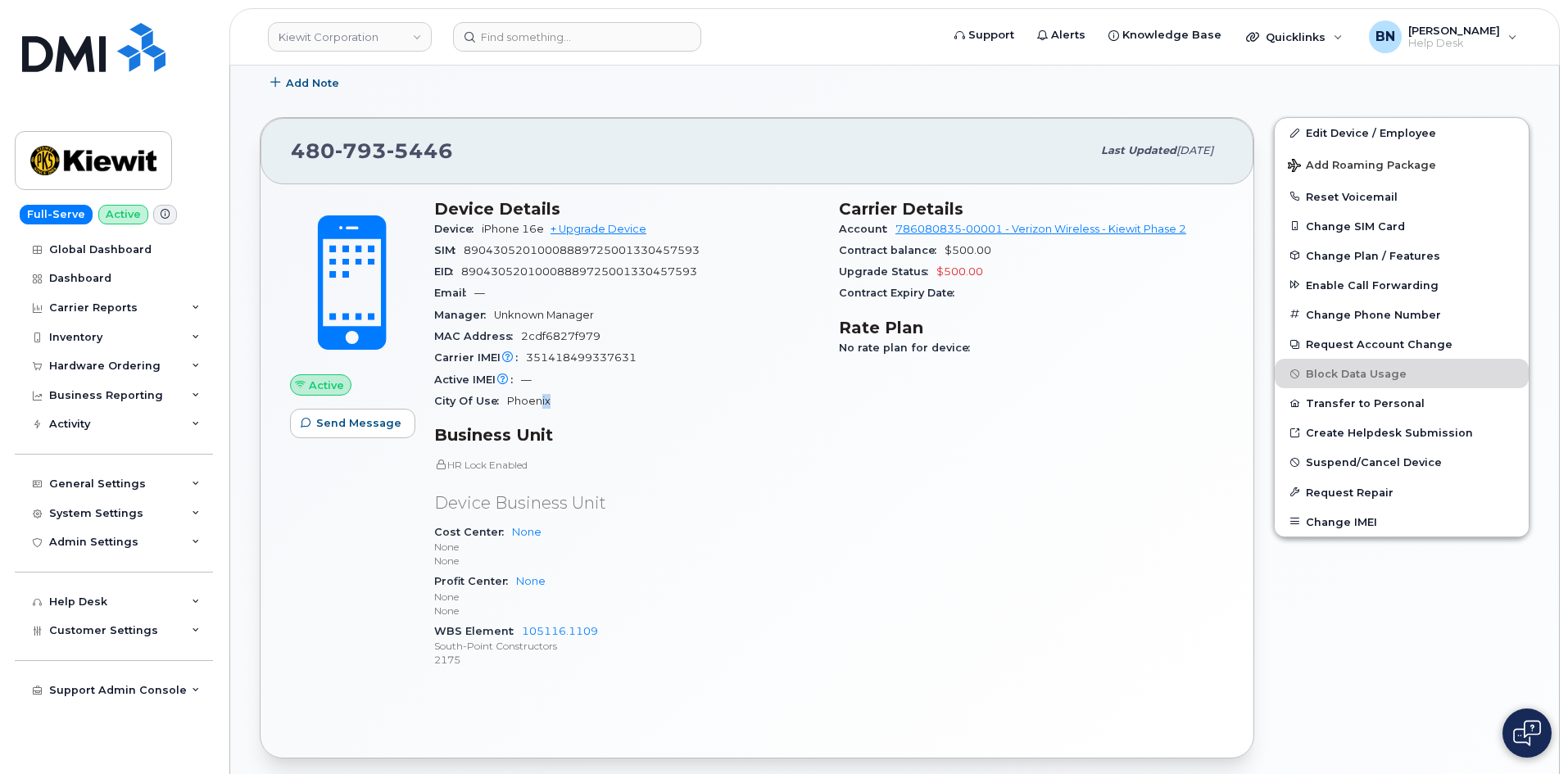
click at [548, 399] on span "Phoenix" at bounding box center [528, 401] width 44 height 12
drag, startPoint x: 494, startPoint y: 229, endPoint x: 543, endPoint y: 229, distance: 49.0
click at [543, 229] on span "iPhone 16e" at bounding box center [513, 229] width 62 height 12
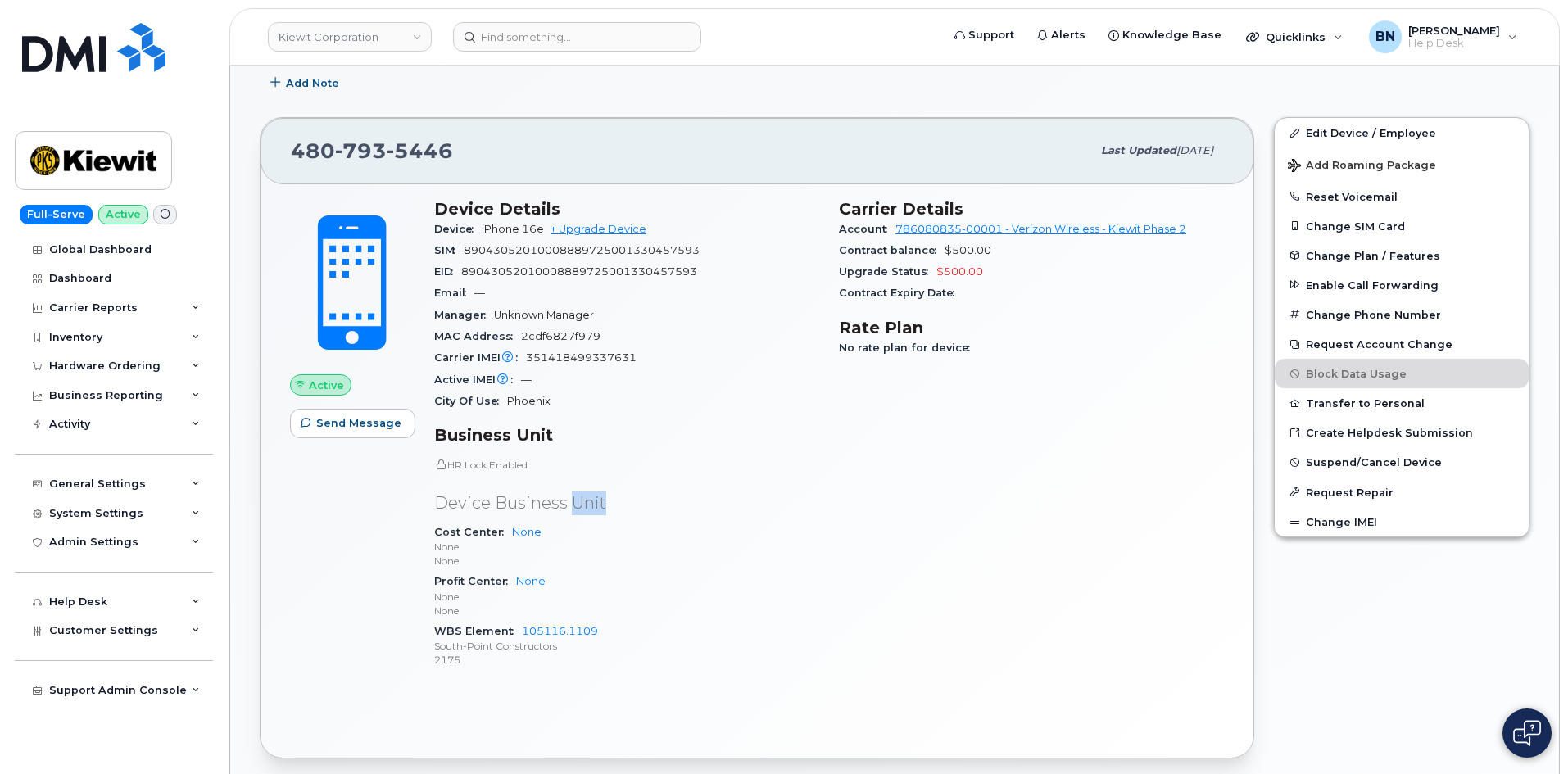
drag, startPoint x: 607, startPoint y: 503, endPoint x: 572, endPoint y: 505, distance: 35.1
click at [572, 505] on p "Device Business Unit" at bounding box center [627, 503] width 385 height 24
click at [571, 503] on p "Device Business Unit" at bounding box center [627, 503] width 385 height 24
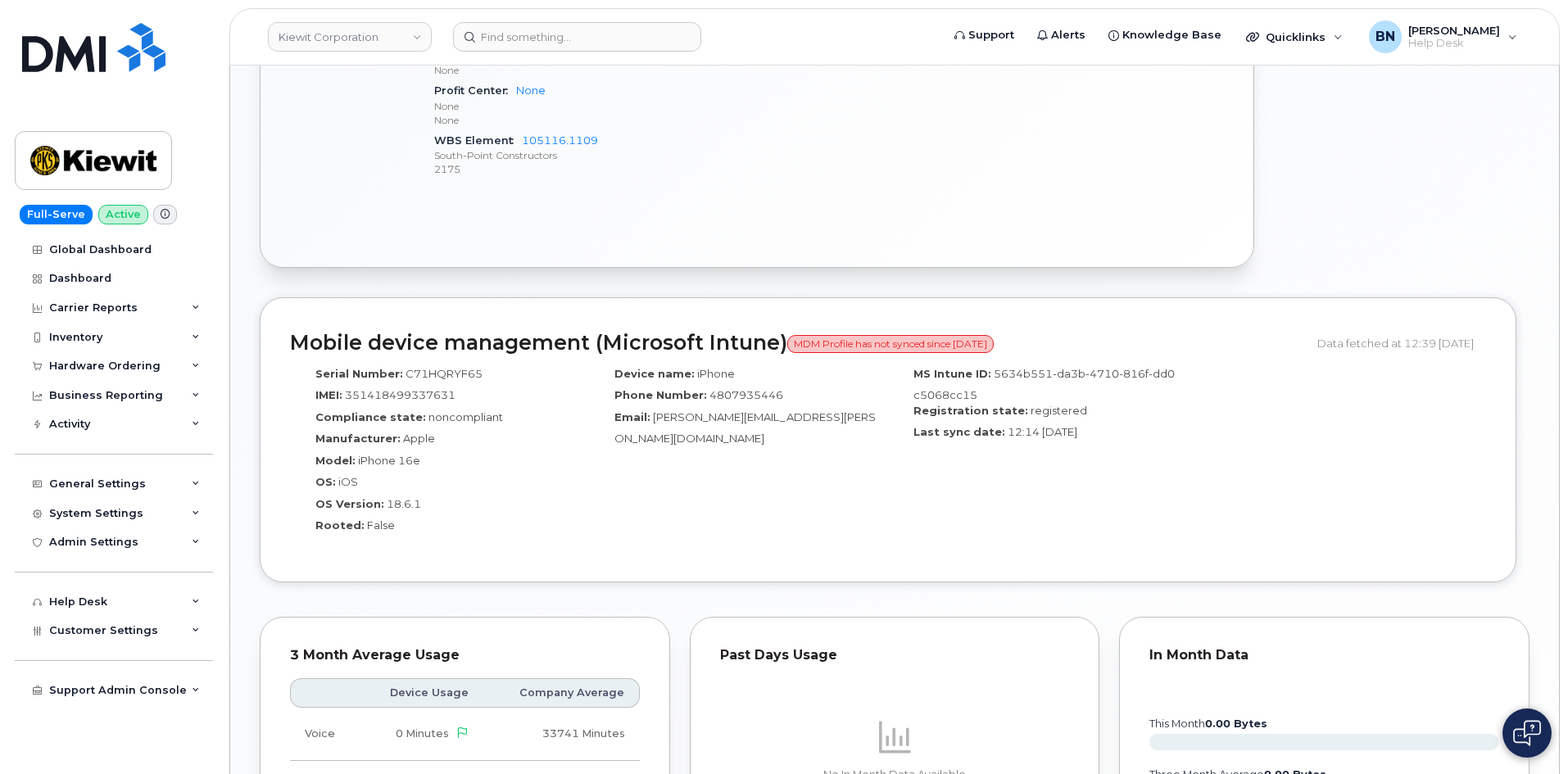
scroll to position [901, 0]
click at [594, 339] on h2 "Mobile device management (Microsoft Intune) MDM Profile has not synced since 18…" at bounding box center [798, 342] width 1015 height 23
drag, startPoint x: 370, startPoint y: 344, endPoint x: 431, endPoint y: 343, distance: 61.0
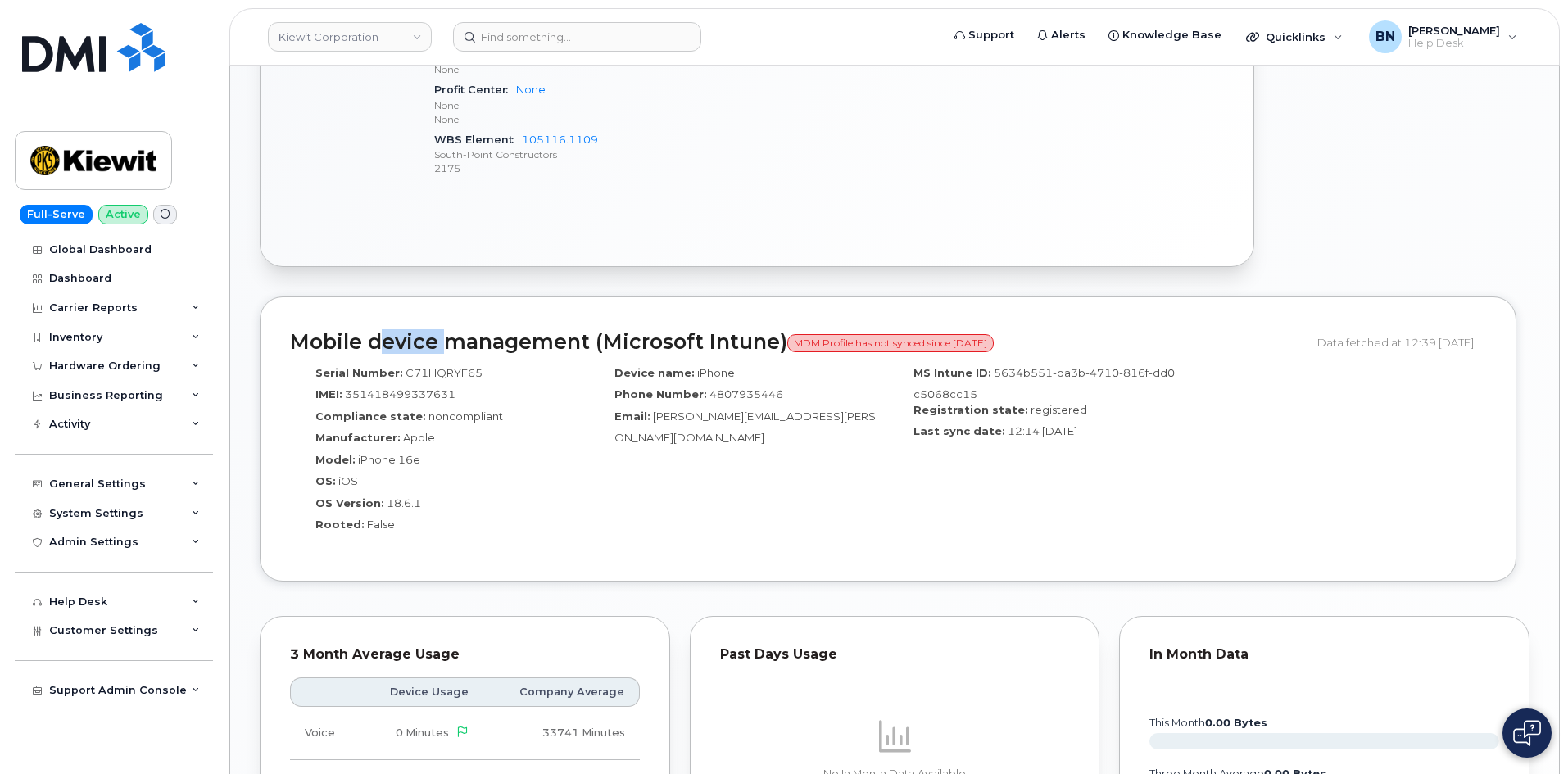
click at [431, 343] on h2 "Mobile device management (Microsoft Intune) MDM Profile has not synced since 18…" at bounding box center [798, 342] width 1015 height 23
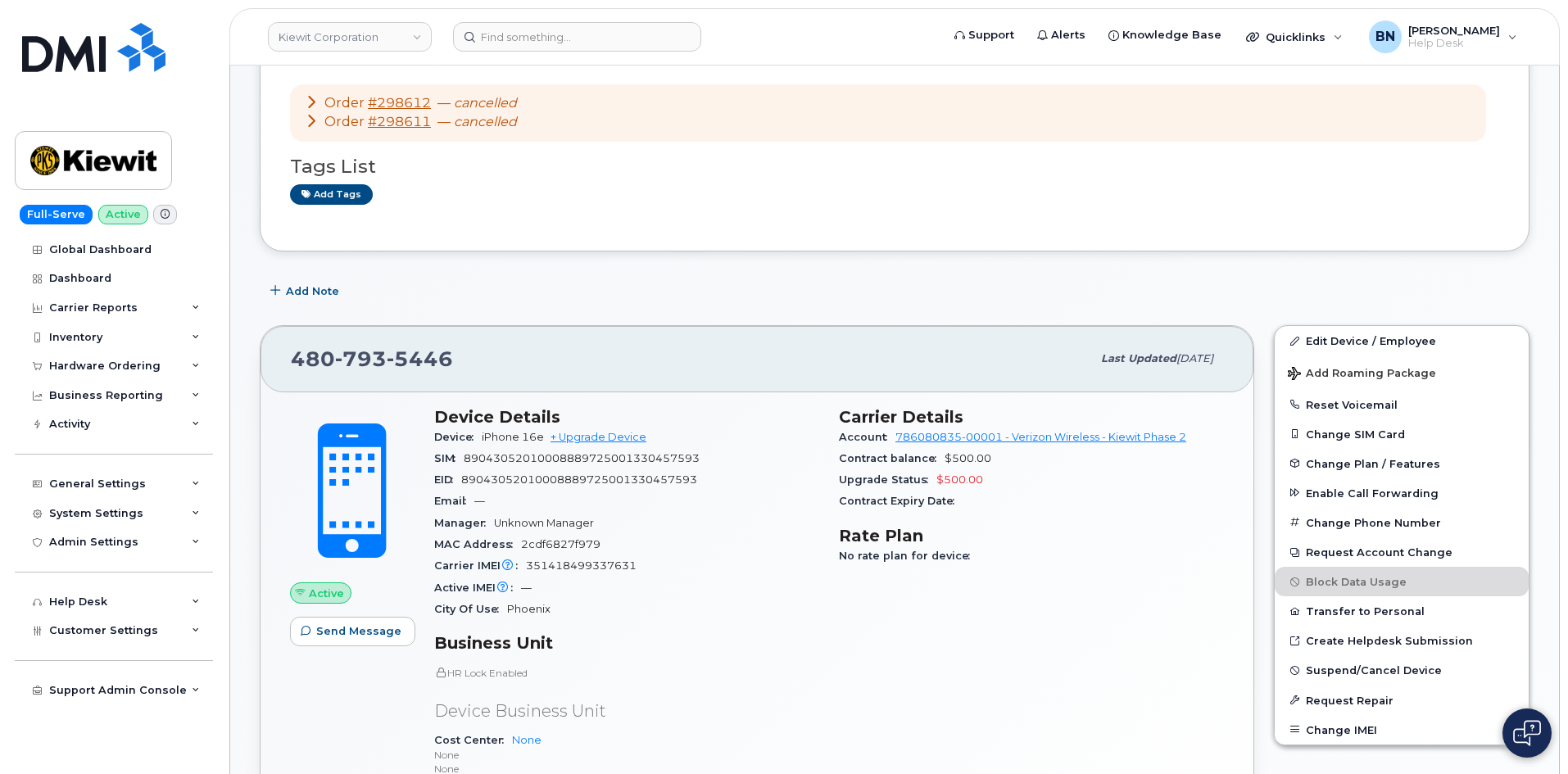
scroll to position [164, 0]
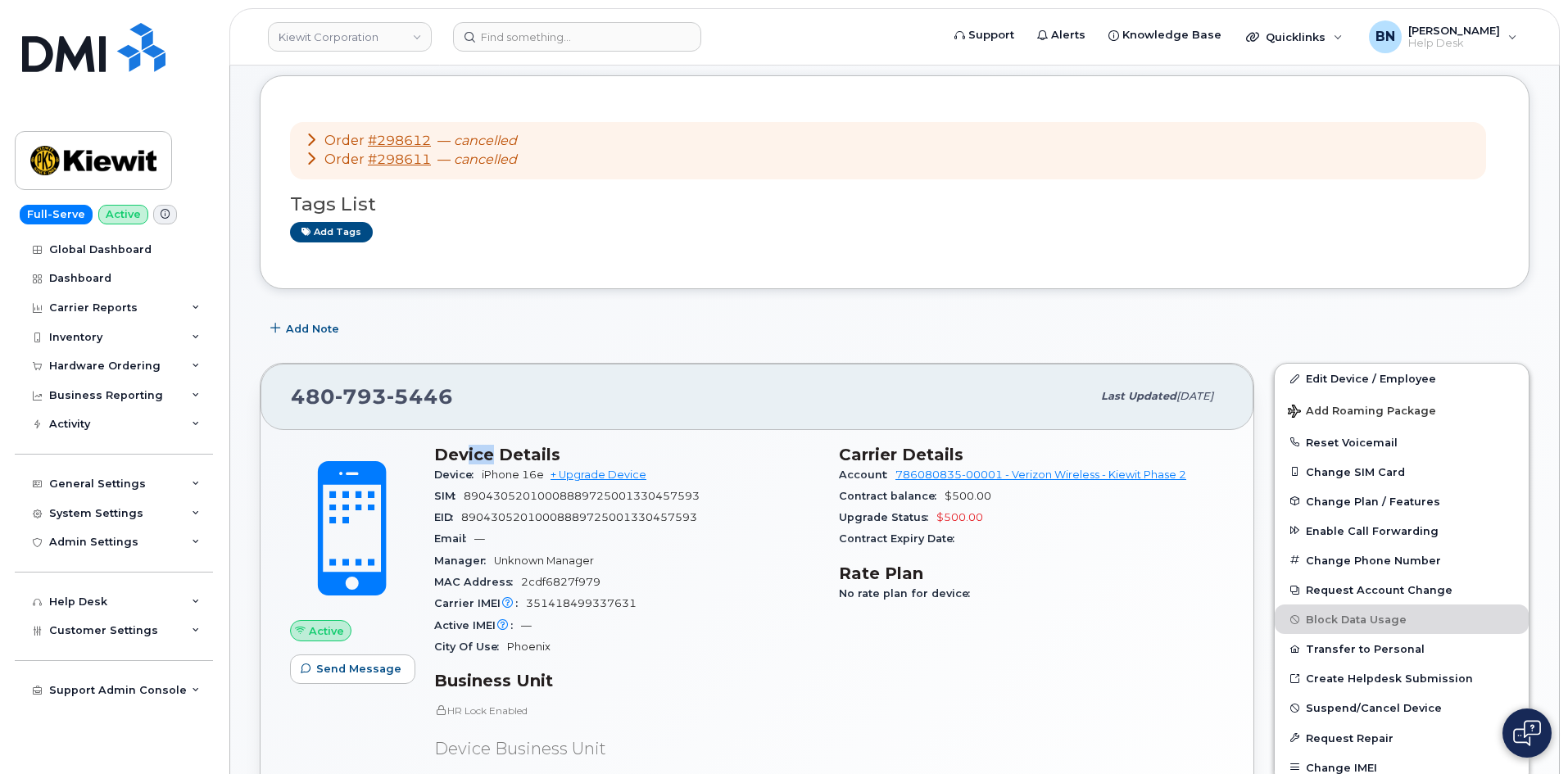
drag, startPoint x: 464, startPoint y: 454, endPoint x: 493, endPoint y: 454, distance: 29.0
click at [493, 454] on h3 "Device Details" at bounding box center [627, 454] width 385 height 20
click at [569, 600] on span "351418499337631" at bounding box center [580, 603] width 111 height 12
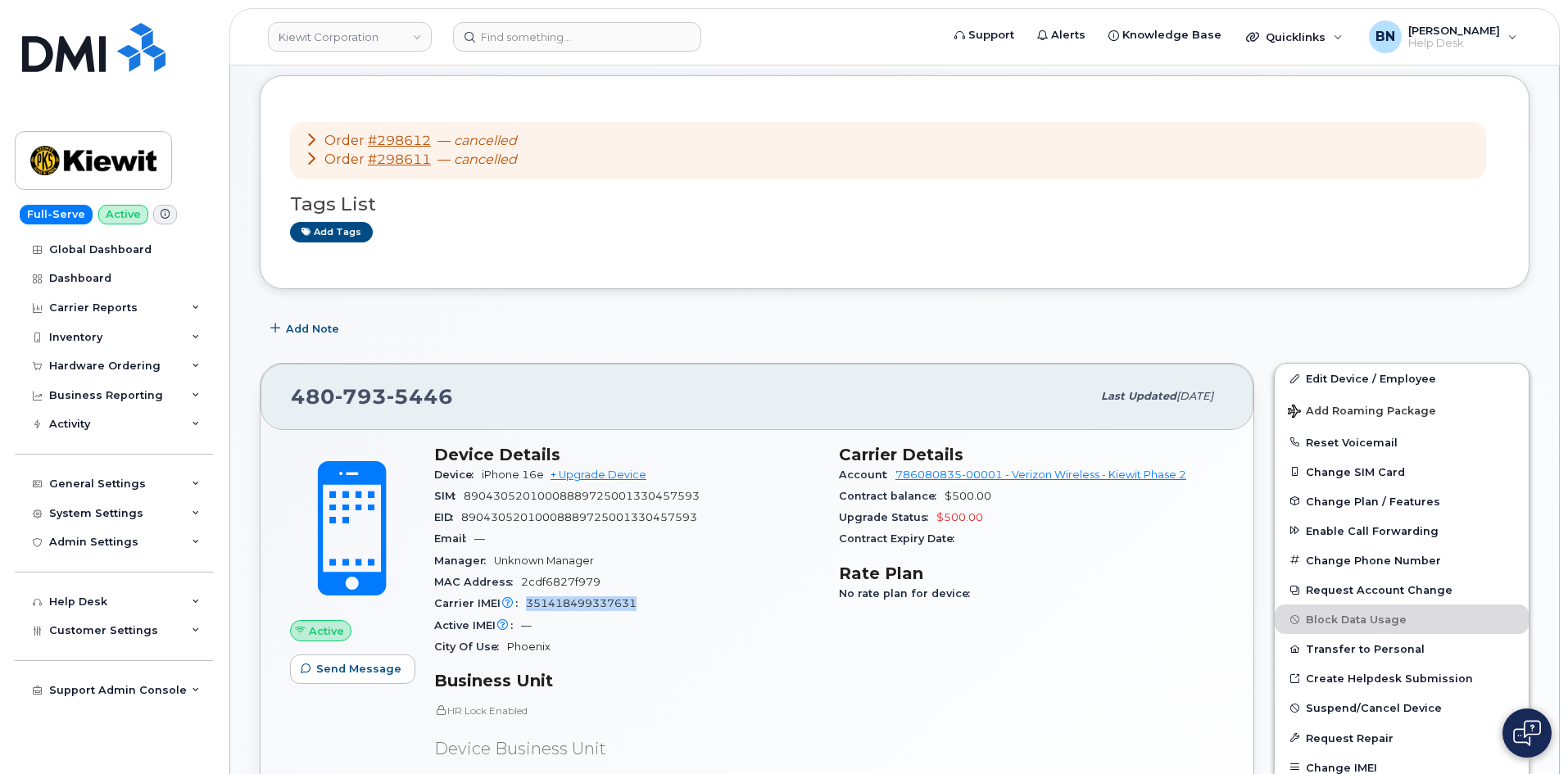
click at [569, 600] on span "351418499337631" at bounding box center [580, 603] width 111 height 12
click at [561, 606] on span "351418499337631" at bounding box center [580, 603] width 111 height 12
click at [556, 603] on span "351418499337631" at bounding box center [580, 603] width 111 height 12
drag, startPoint x: 556, startPoint y: 602, endPoint x: 609, endPoint y: 605, distance: 53.1
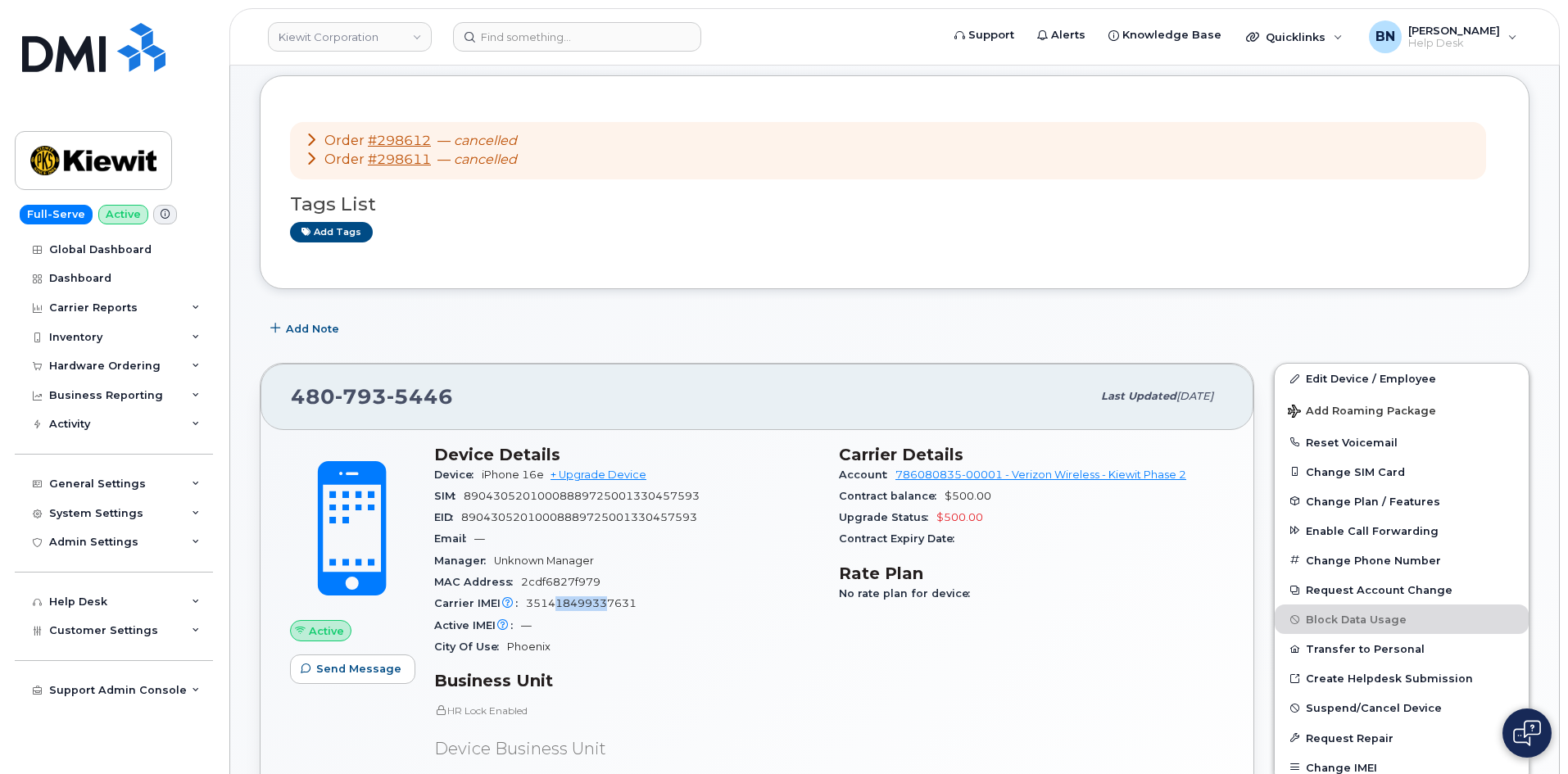
click at [609, 605] on span "351418499337631" at bounding box center [580, 603] width 111 height 12
click at [604, 605] on span "351418499337631" at bounding box center [580, 603] width 111 height 12
